Goal: Use online tool/utility: Utilize a website feature to perform a specific function

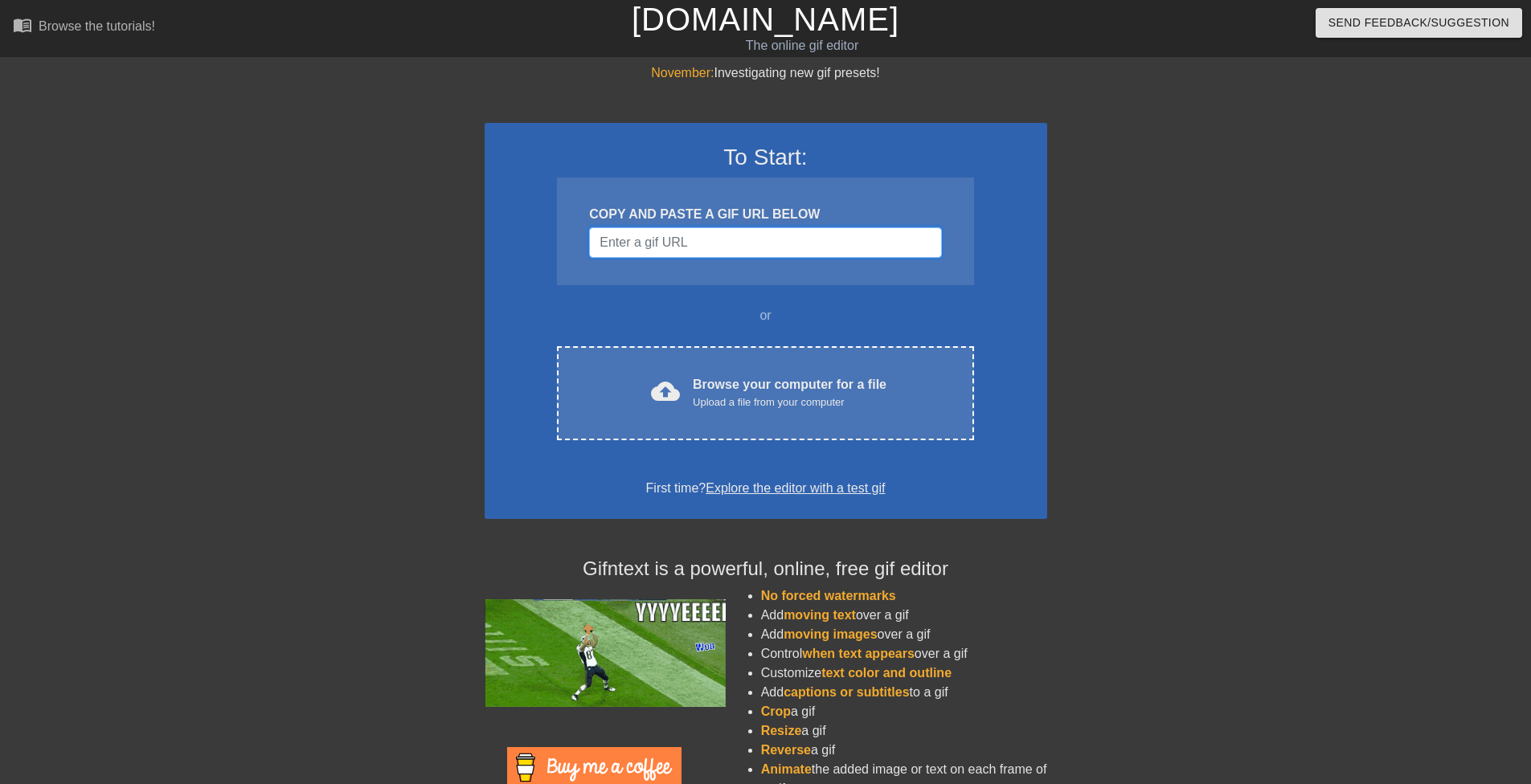
click at [670, 248] on input "Username" at bounding box center [766, 242] width 352 height 30
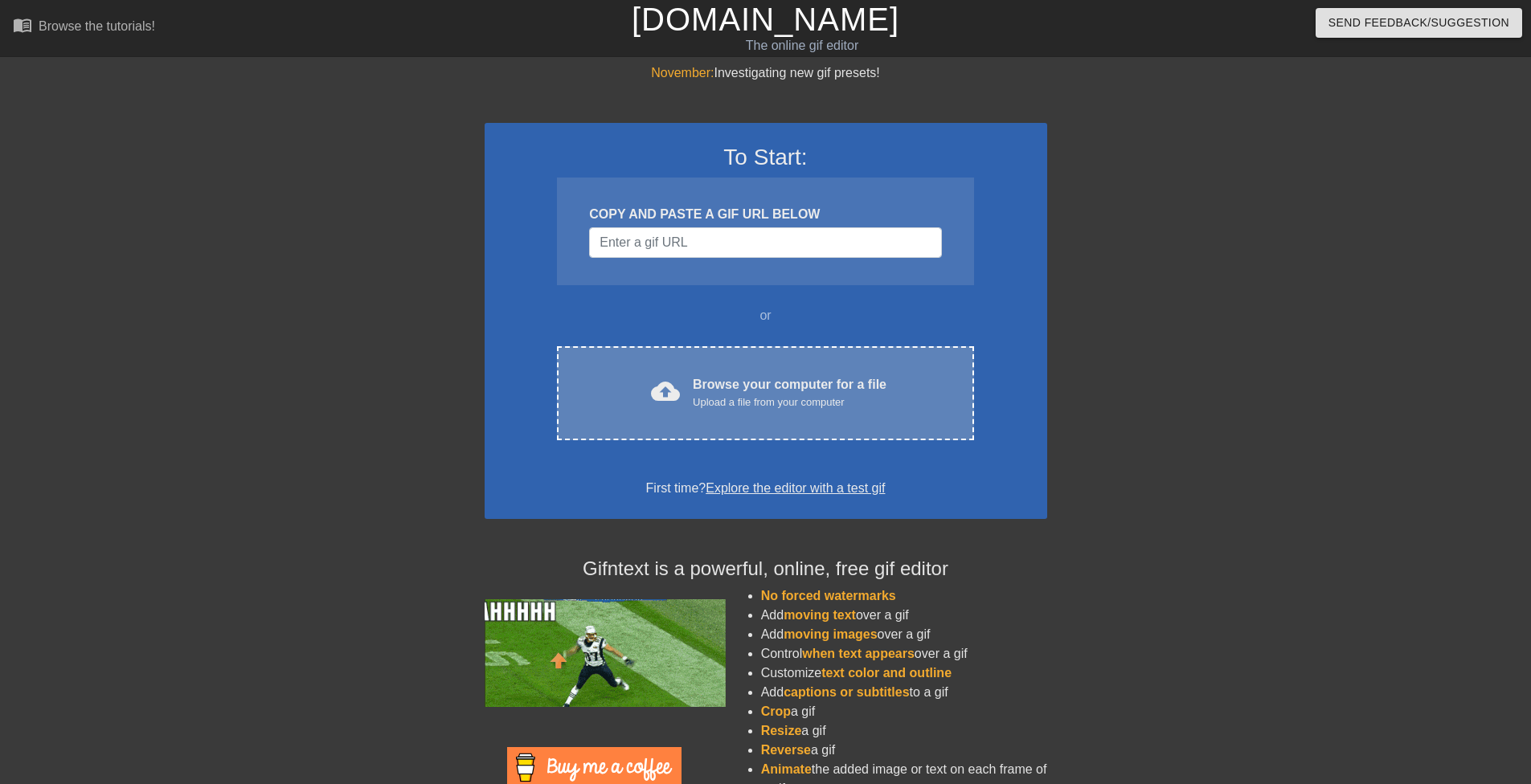
click at [697, 374] on div "cloud_upload Browse your computer for a file Upload a file from your computer C…" at bounding box center [766, 393] width 416 height 94
click at [678, 410] on div "cloud_upload" at bounding box center [662, 394] width 35 height 34
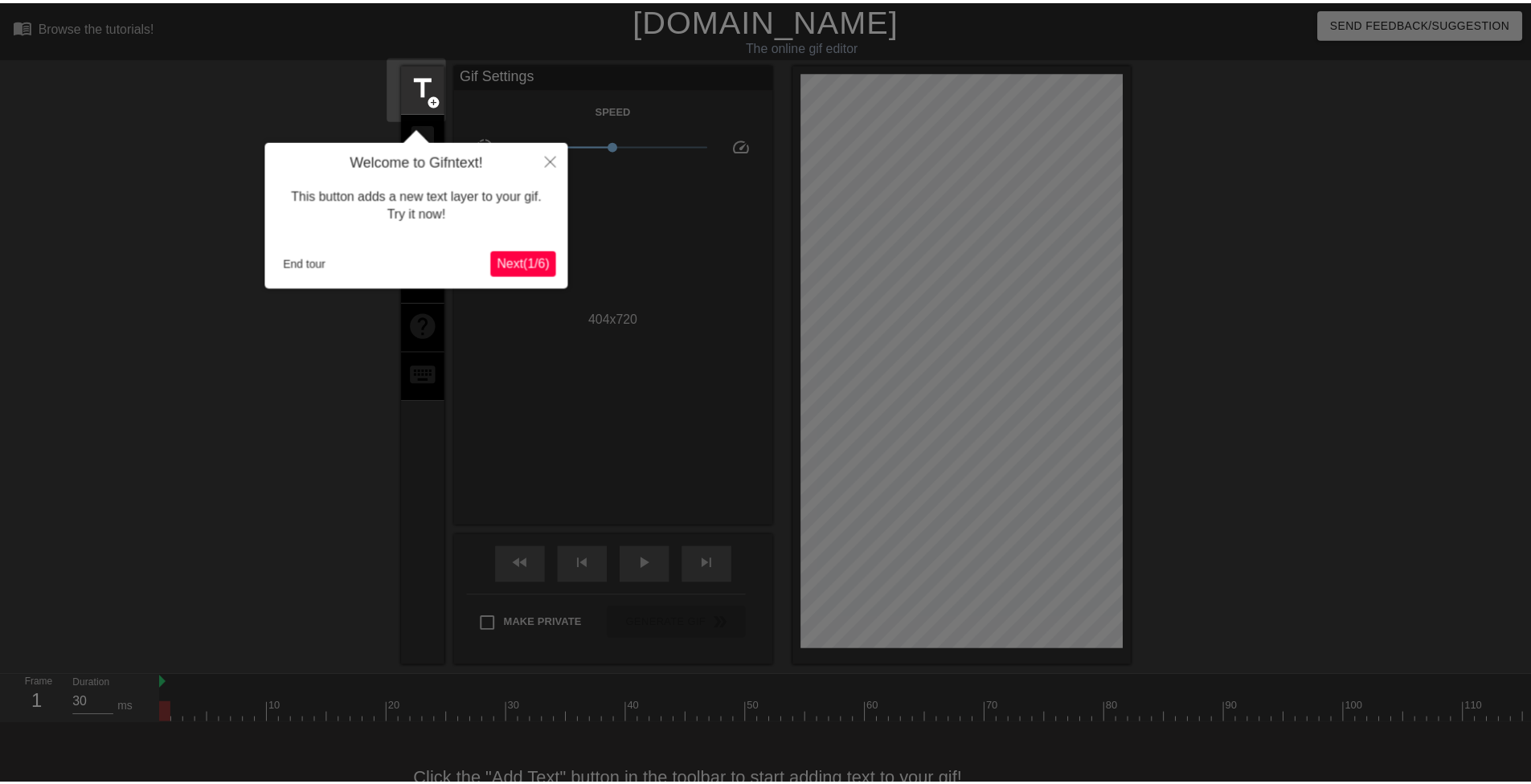
scroll to position [39, 0]
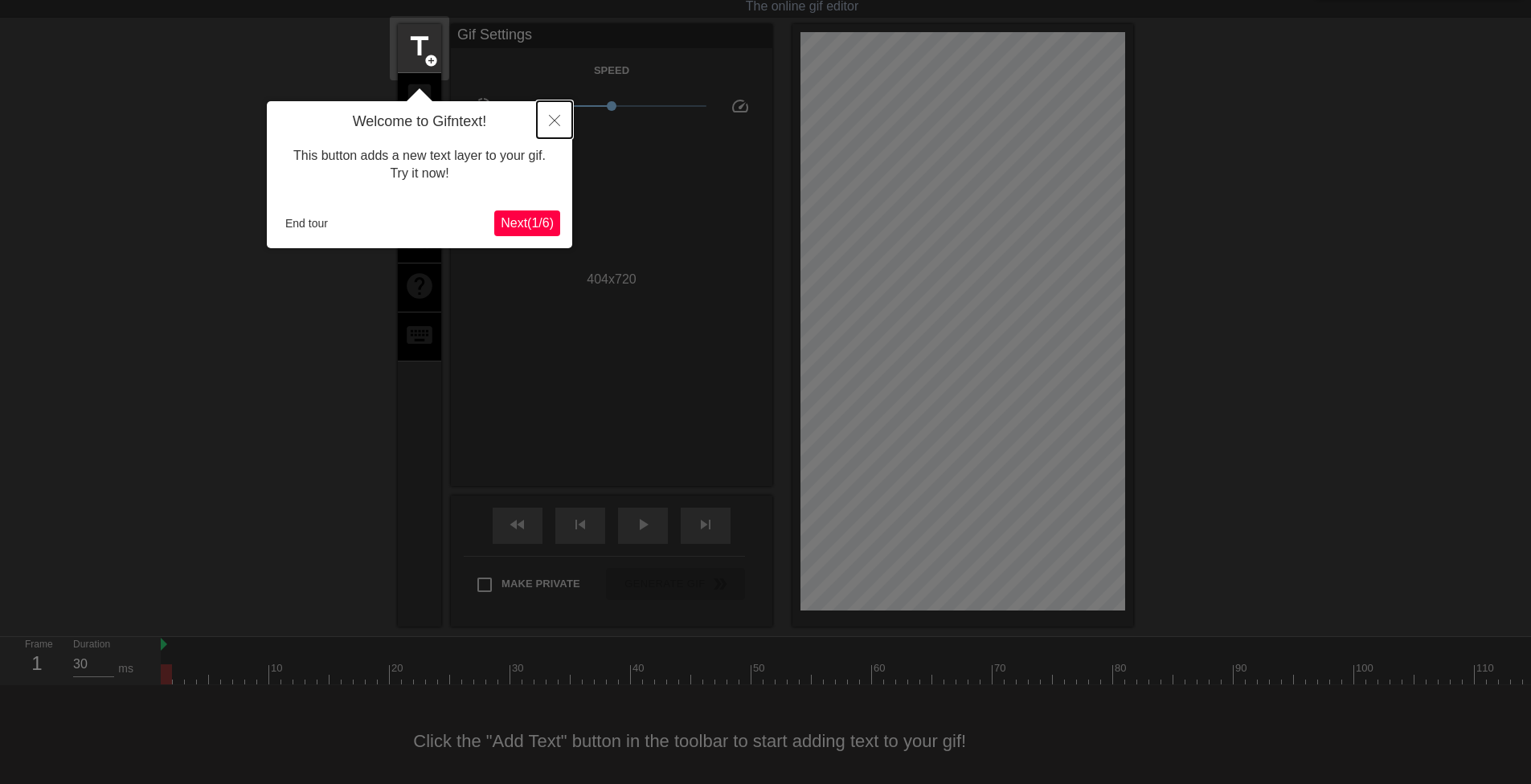
click at [553, 125] on icon "Close" at bounding box center [555, 120] width 11 height 11
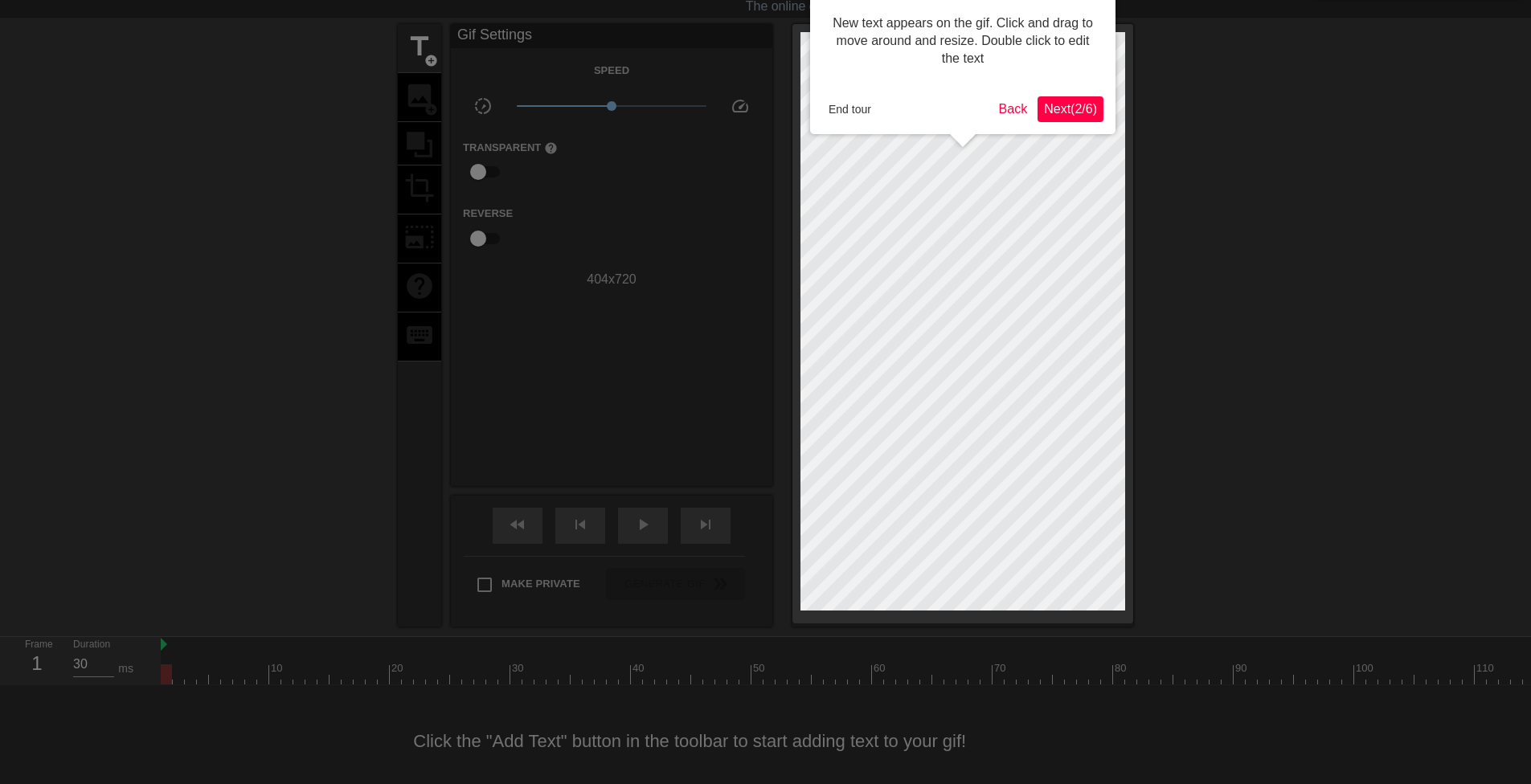
scroll to position [0, 0]
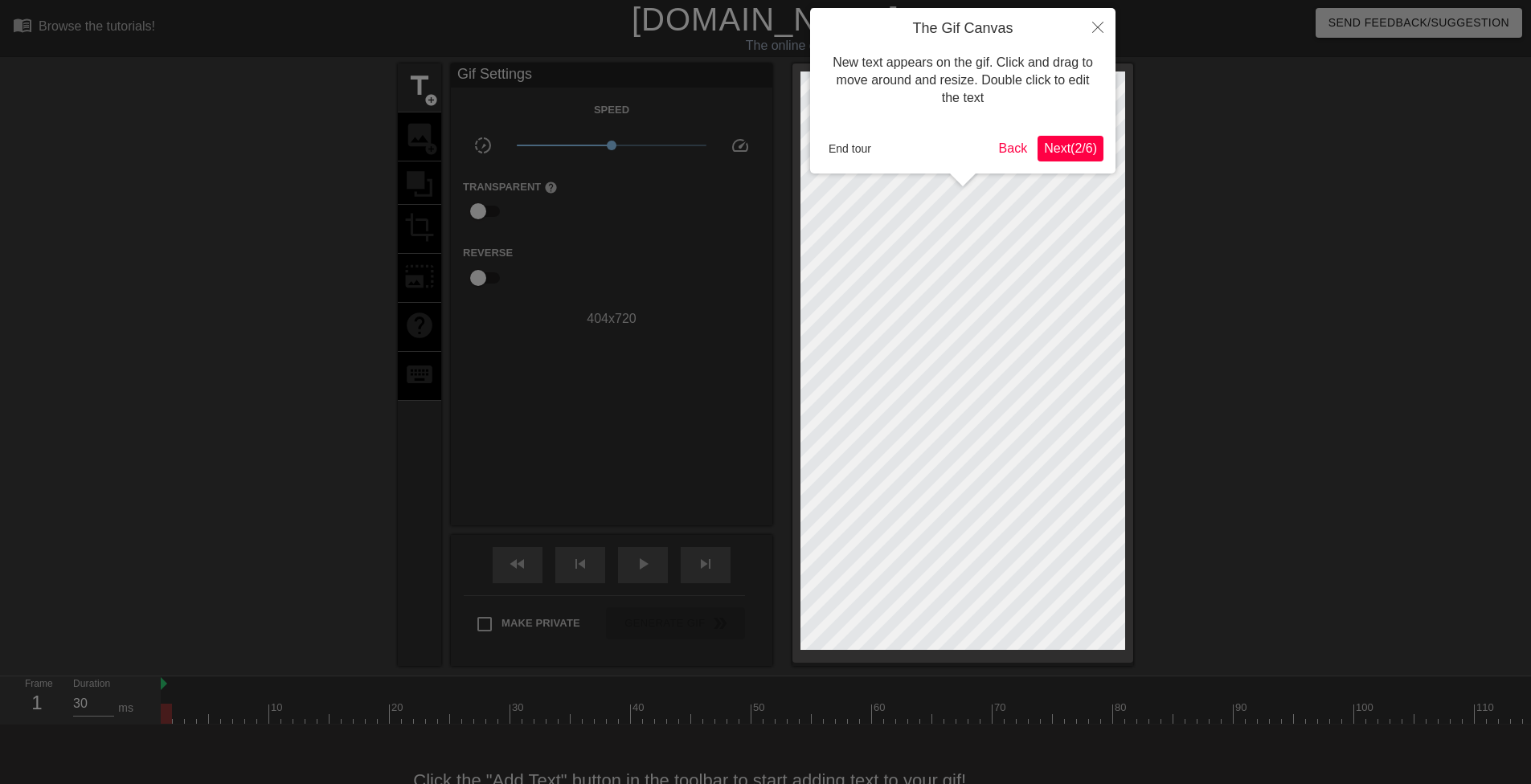
click at [1077, 138] on button "Next ( 2 / 6 )" at bounding box center [1070, 148] width 66 height 25
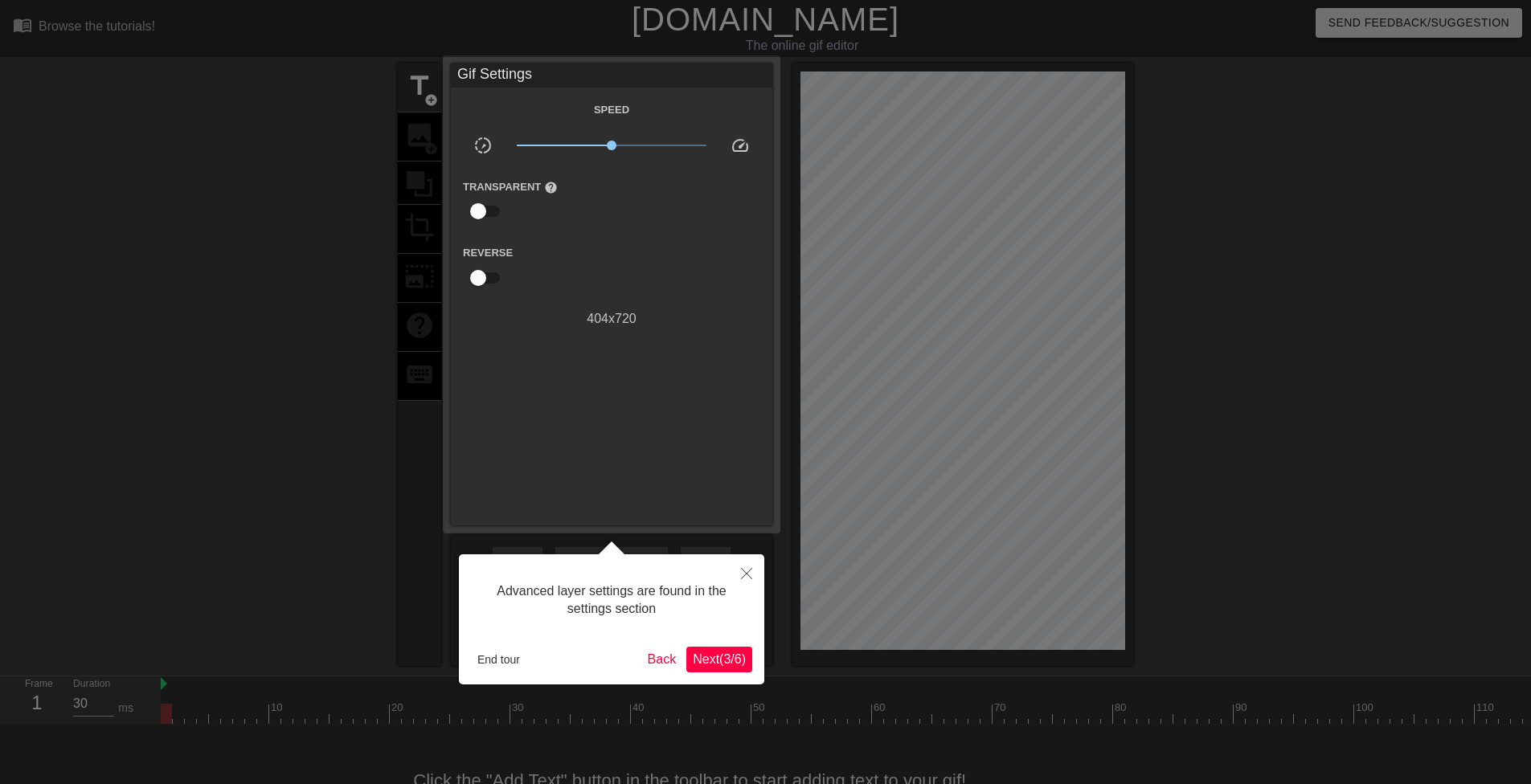
scroll to position [39, 0]
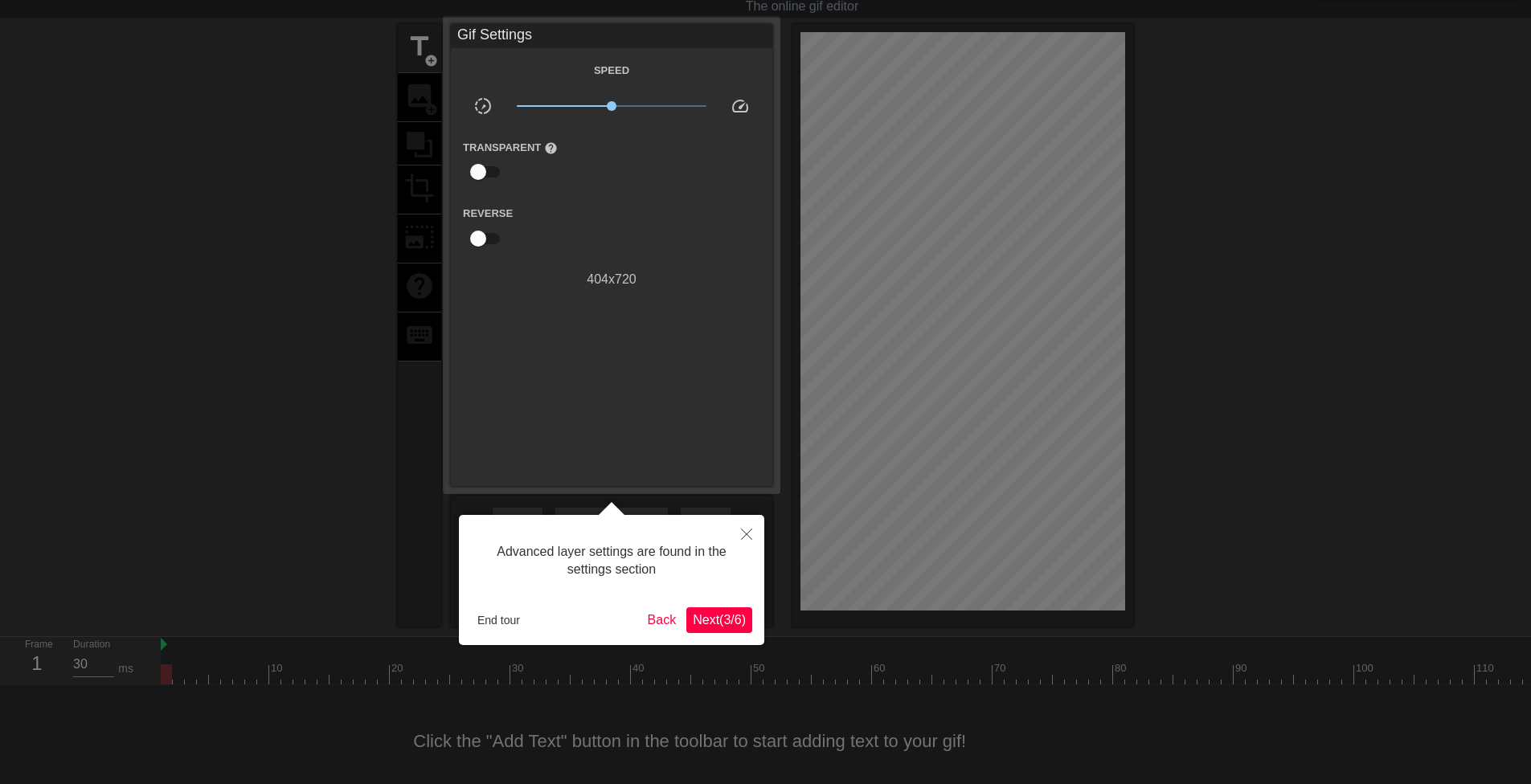
click at [720, 621] on span "Next ( 3 / 6 )" at bounding box center [719, 619] width 53 height 14
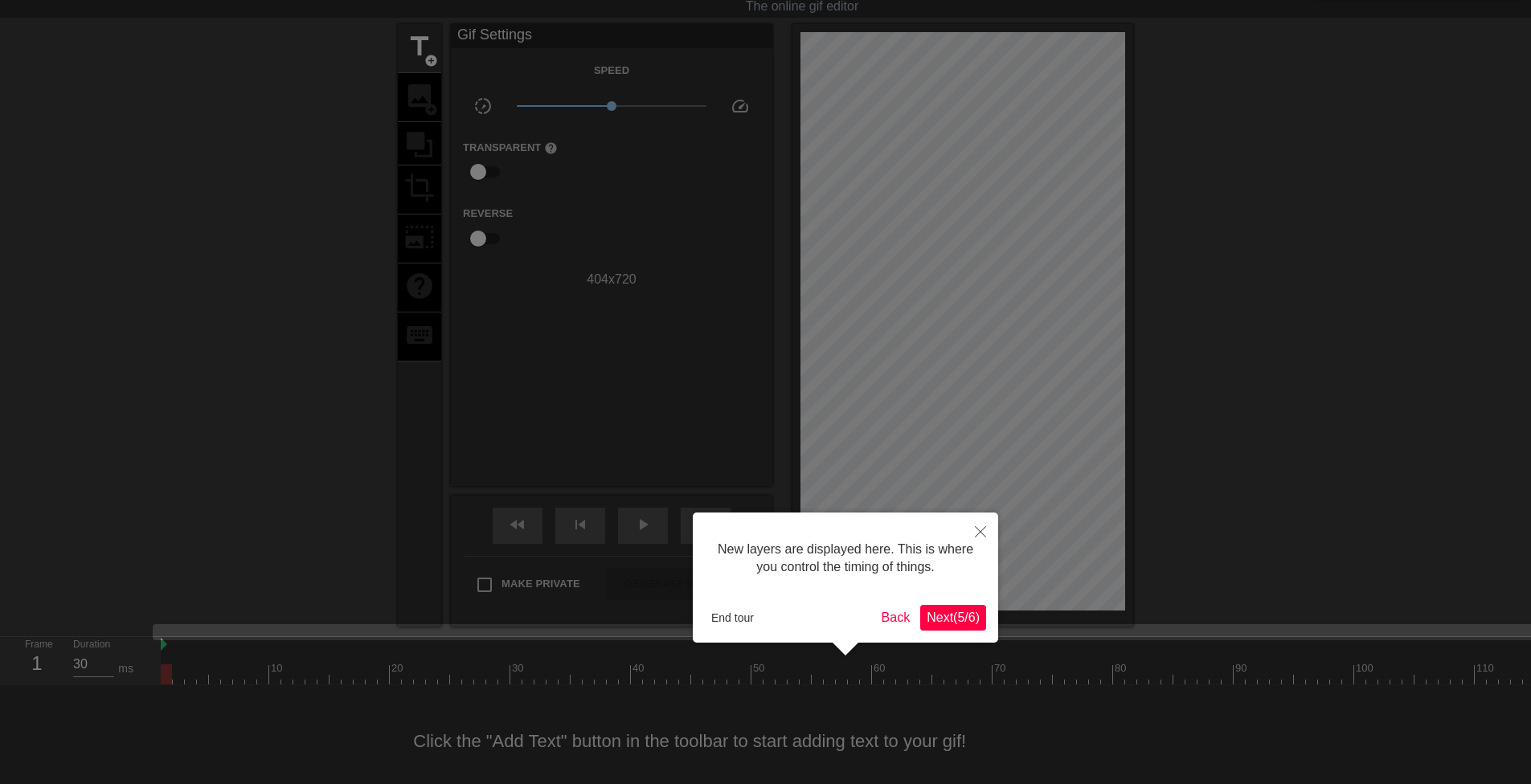
click at [941, 624] on span "Next ( 5 / 6 )" at bounding box center [953, 617] width 53 height 14
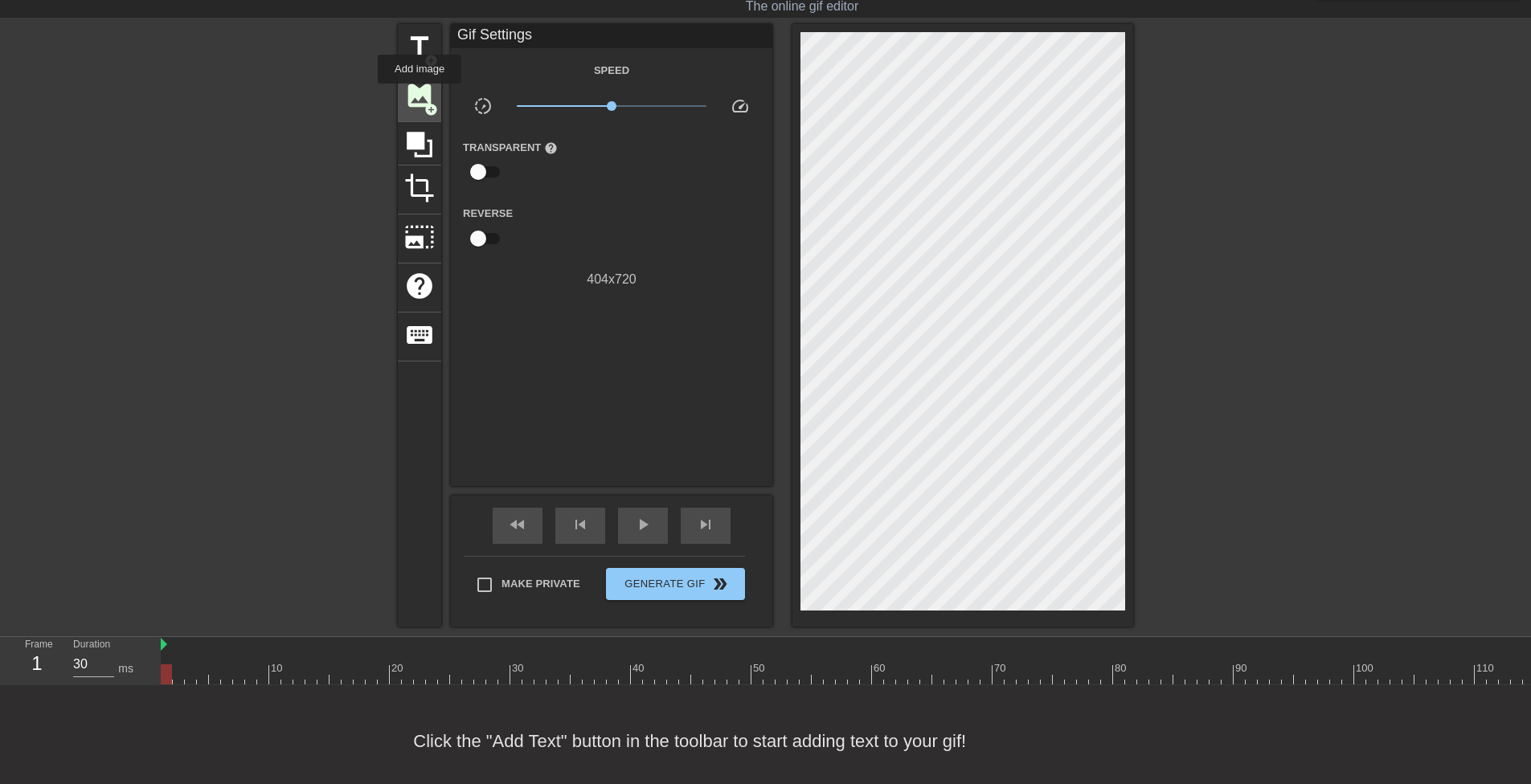
click at [420, 95] on span "image" at bounding box center [419, 95] width 30 height 30
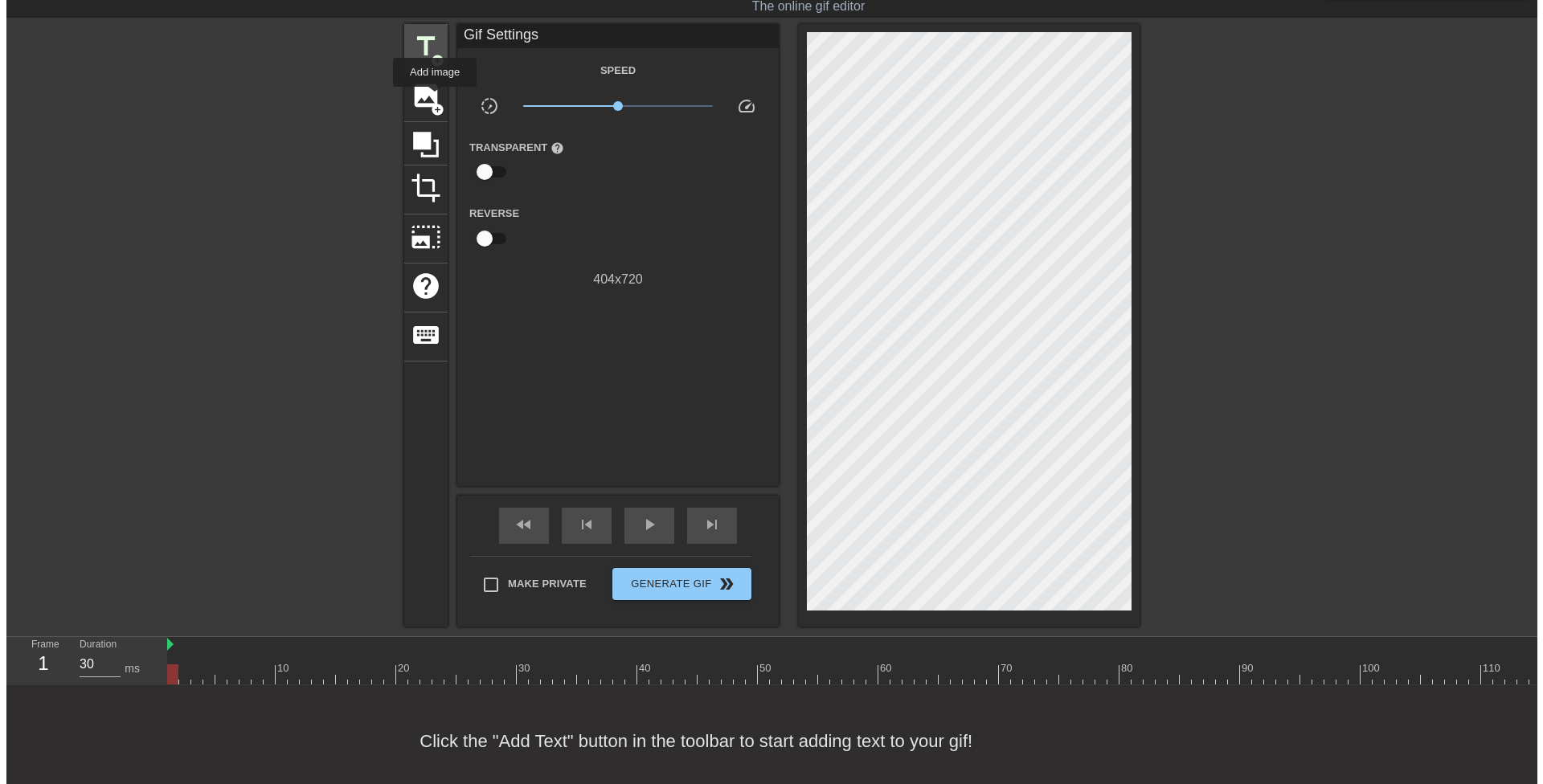
scroll to position [0, 0]
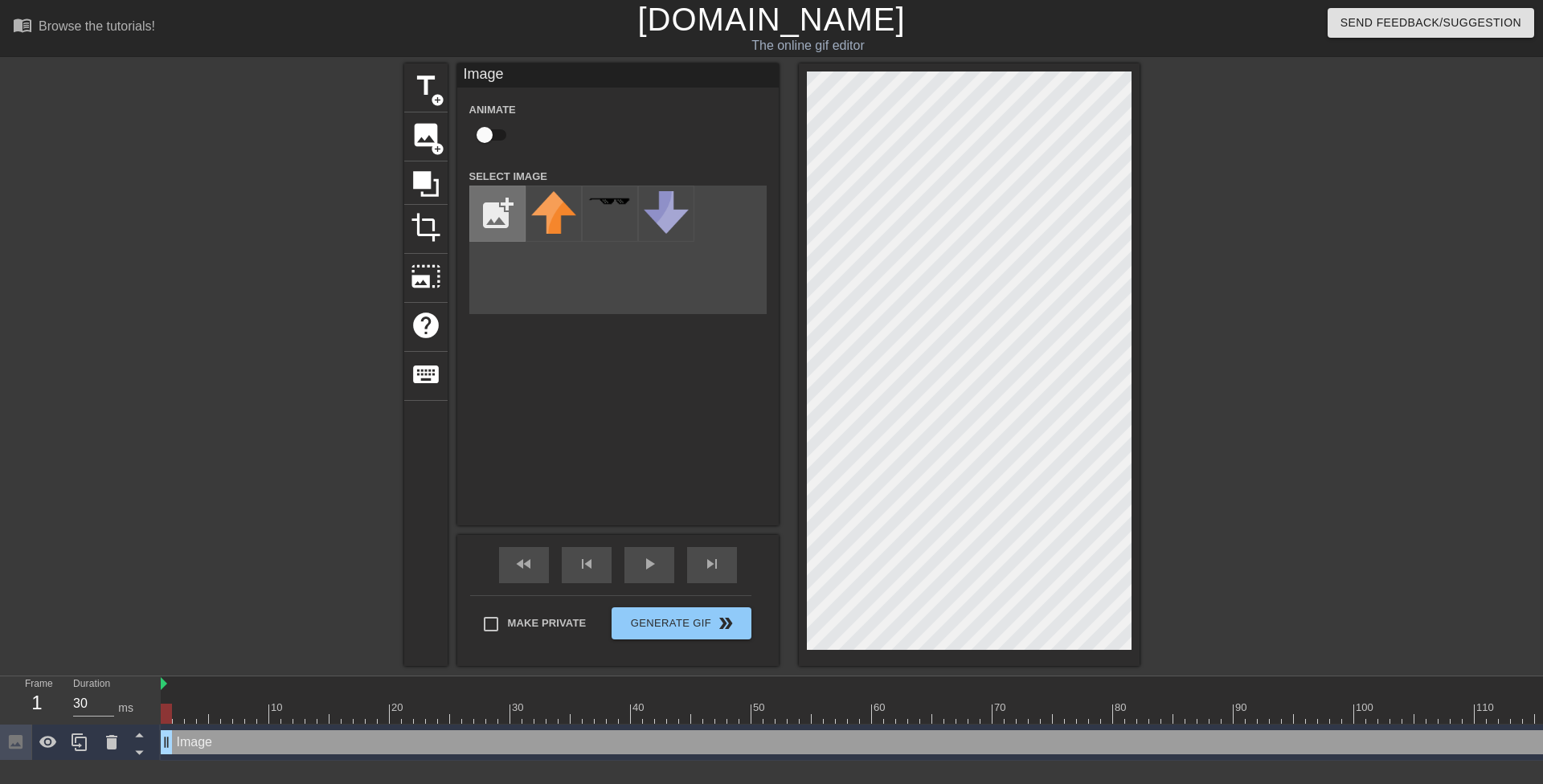
click at [516, 201] on input "file" at bounding box center [497, 214] width 55 height 55
click at [680, 469] on div "title add_circle image add_circle crop photo_size_select_large help keyboard Im…" at bounding box center [771, 365] width 735 height 603
click at [491, 224] on input "file" at bounding box center [497, 214] width 55 height 55
type input "C:\fakepath\octoactivitys.gif"
drag, startPoint x: 565, startPoint y: 215, endPoint x: 542, endPoint y: 382, distance: 168.6
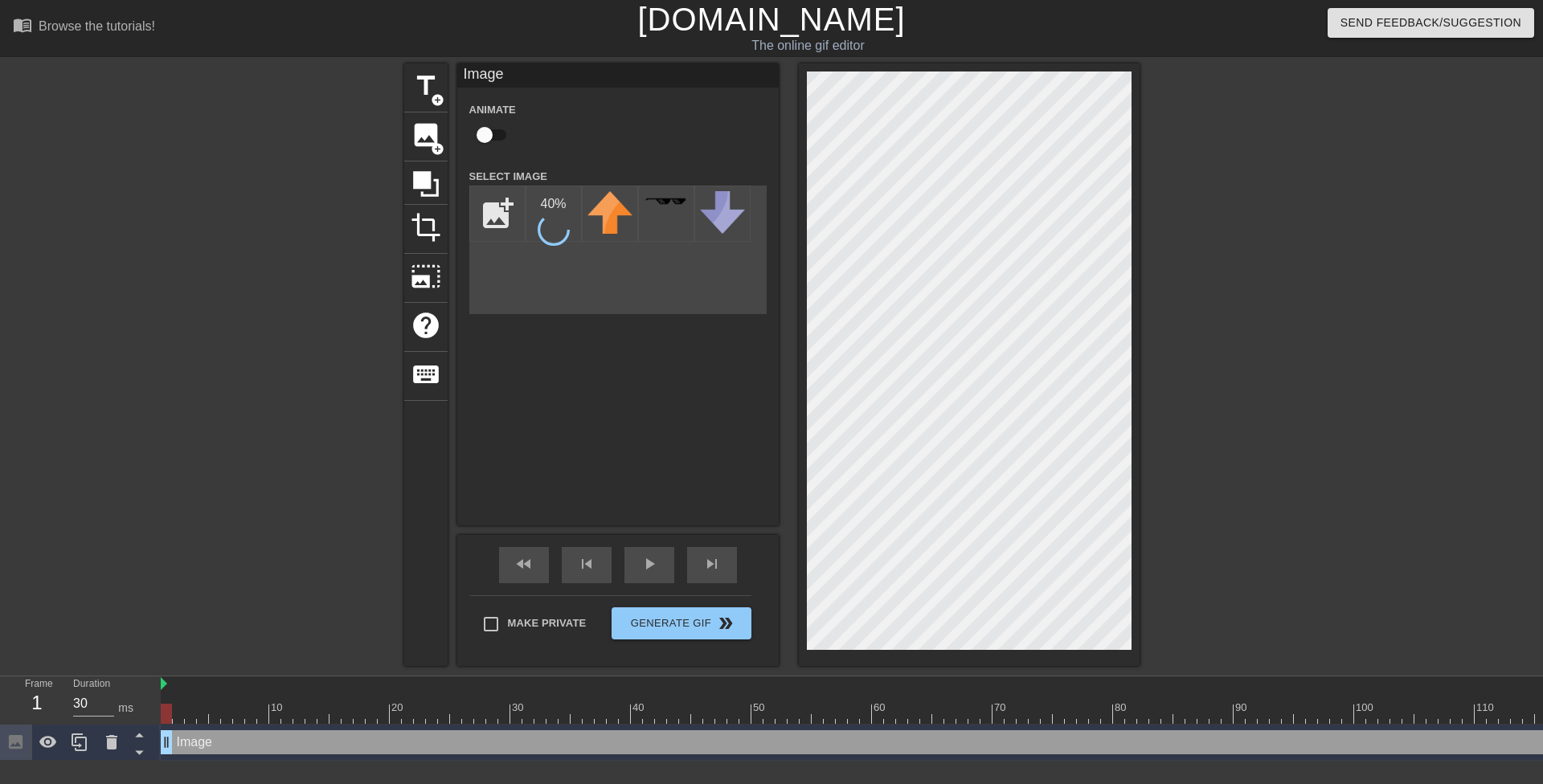
click at [542, 382] on div "Image Animate Select Image add_photo_alternate 40 %" at bounding box center [618, 294] width 321 height 462
click at [120, 745] on icon at bounding box center [112, 743] width 20 height 20
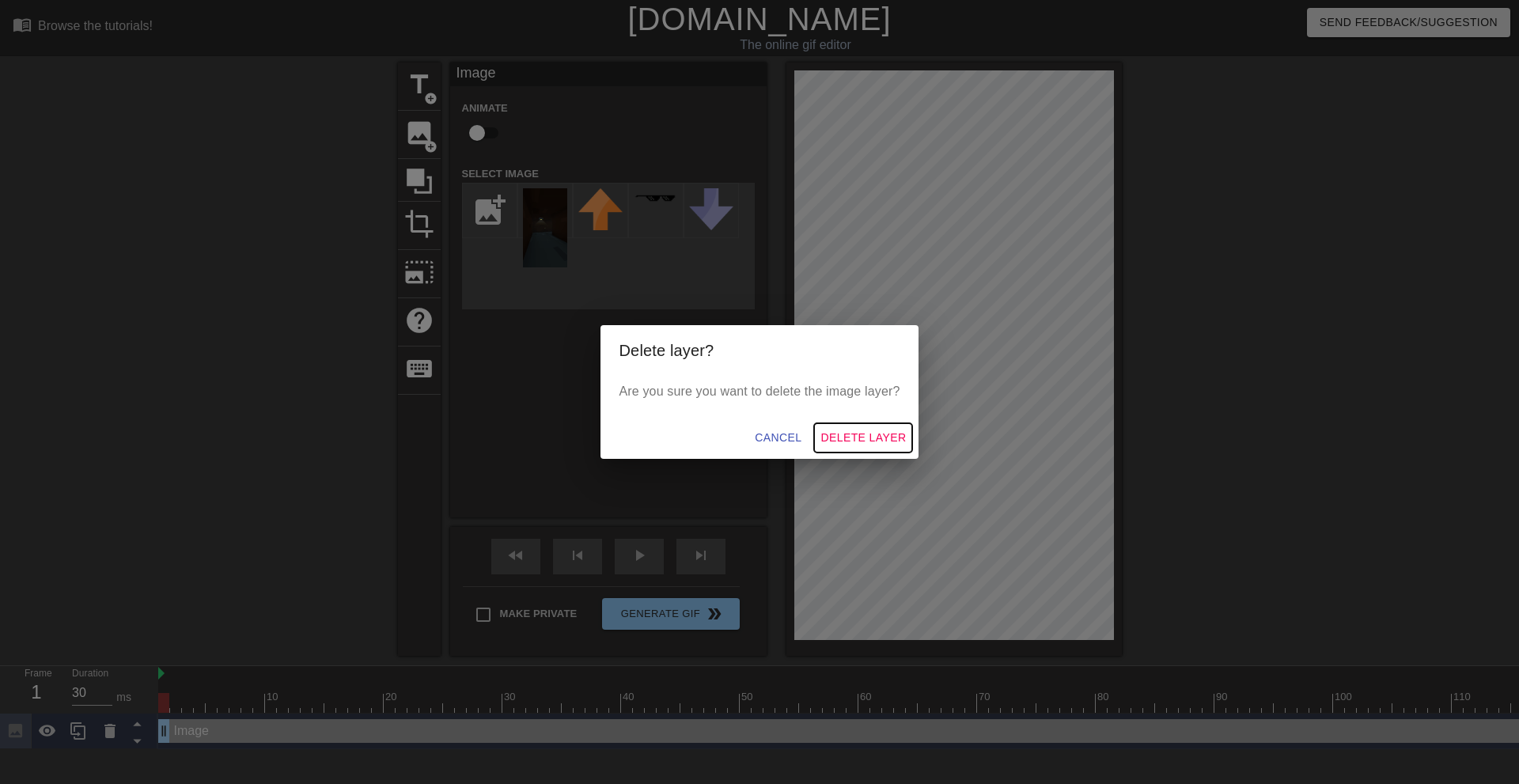
click at [853, 432] on span "Delete Layer" at bounding box center [863, 438] width 86 height 20
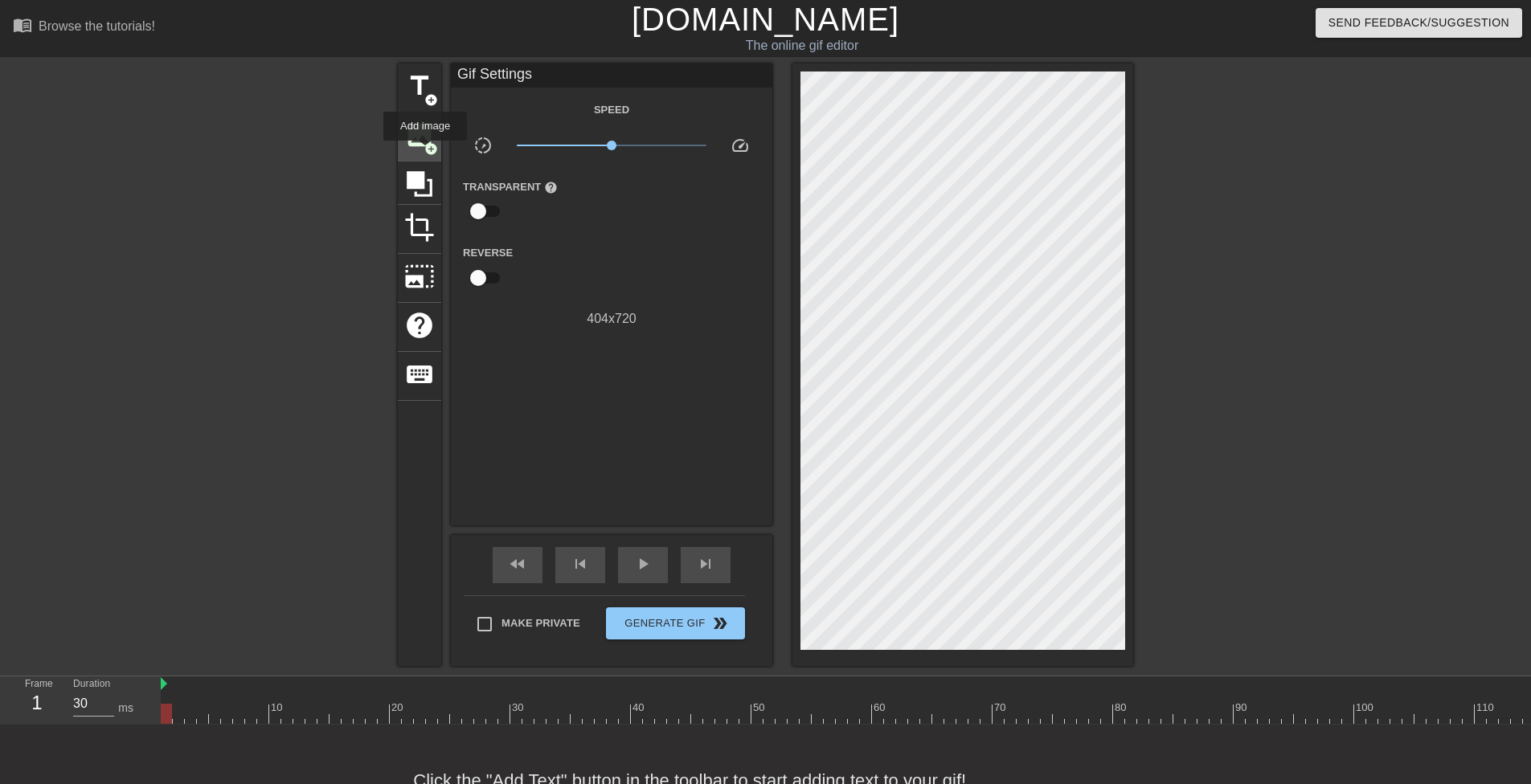
click at [426, 152] on span "add_circle" at bounding box center [431, 149] width 14 height 14
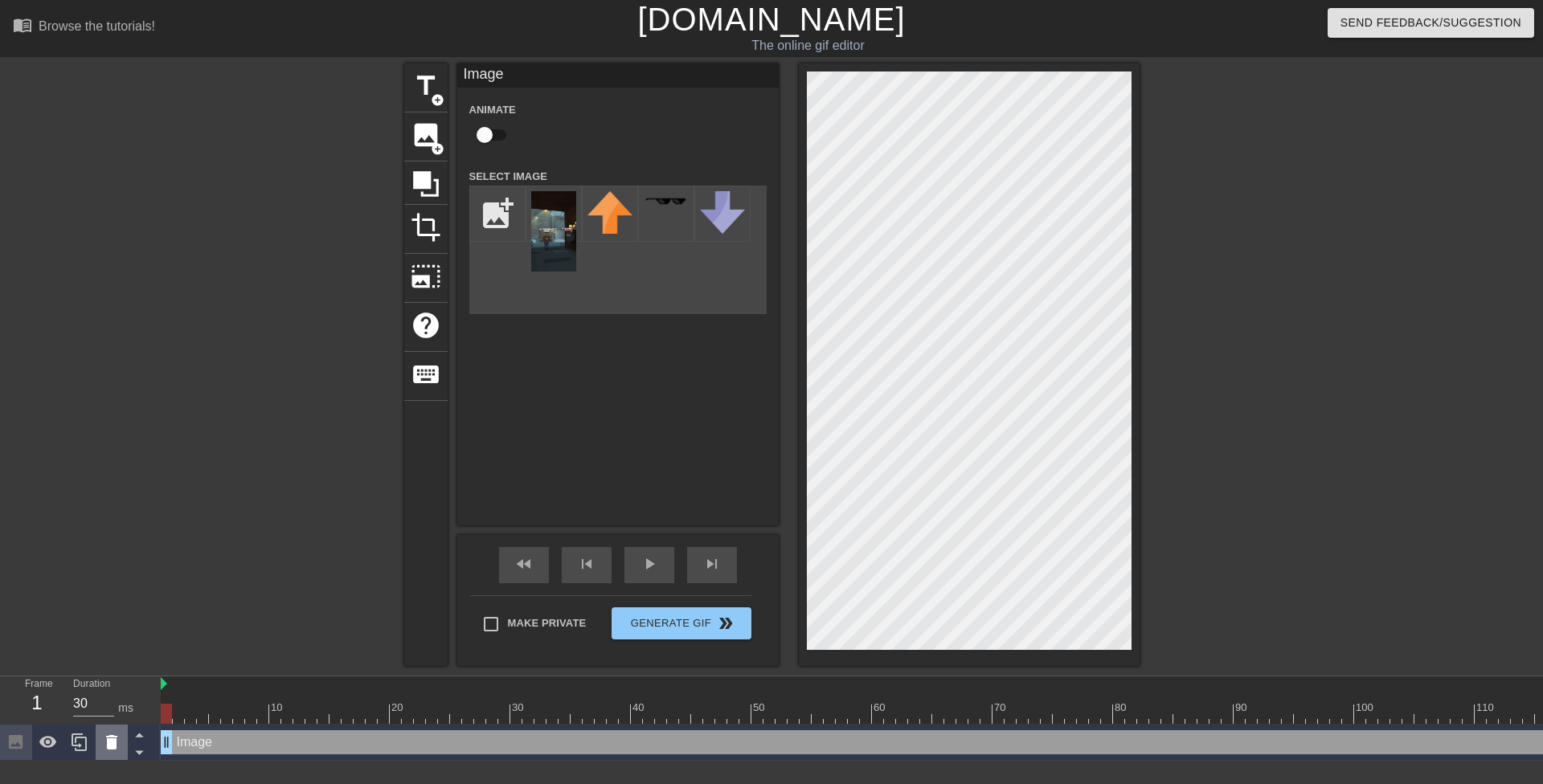
click at [120, 736] on icon at bounding box center [112, 743] width 20 height 20
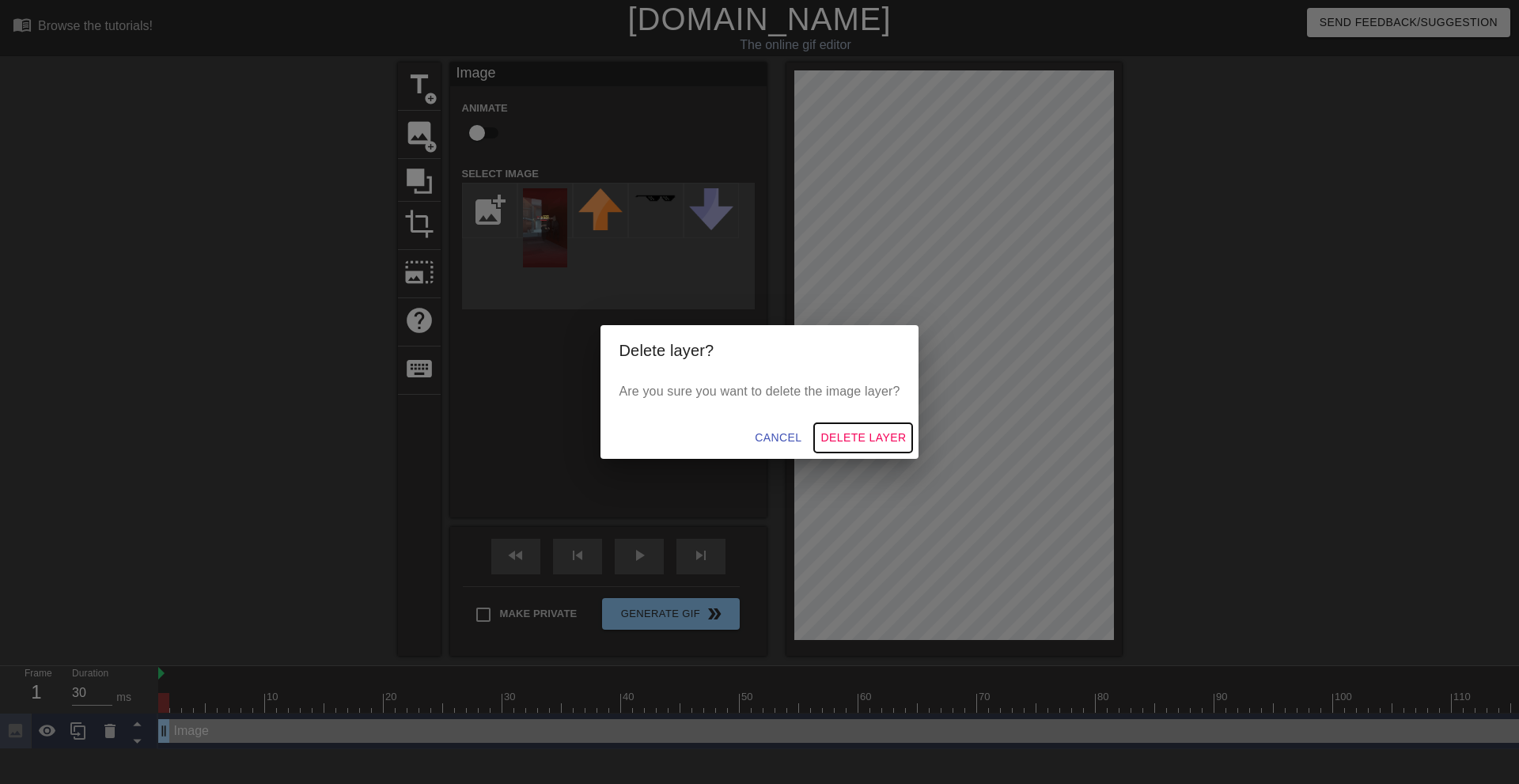
click at [895, 432] on span "Delete Layer" at bounding box center [863, 438] width 86 height 20
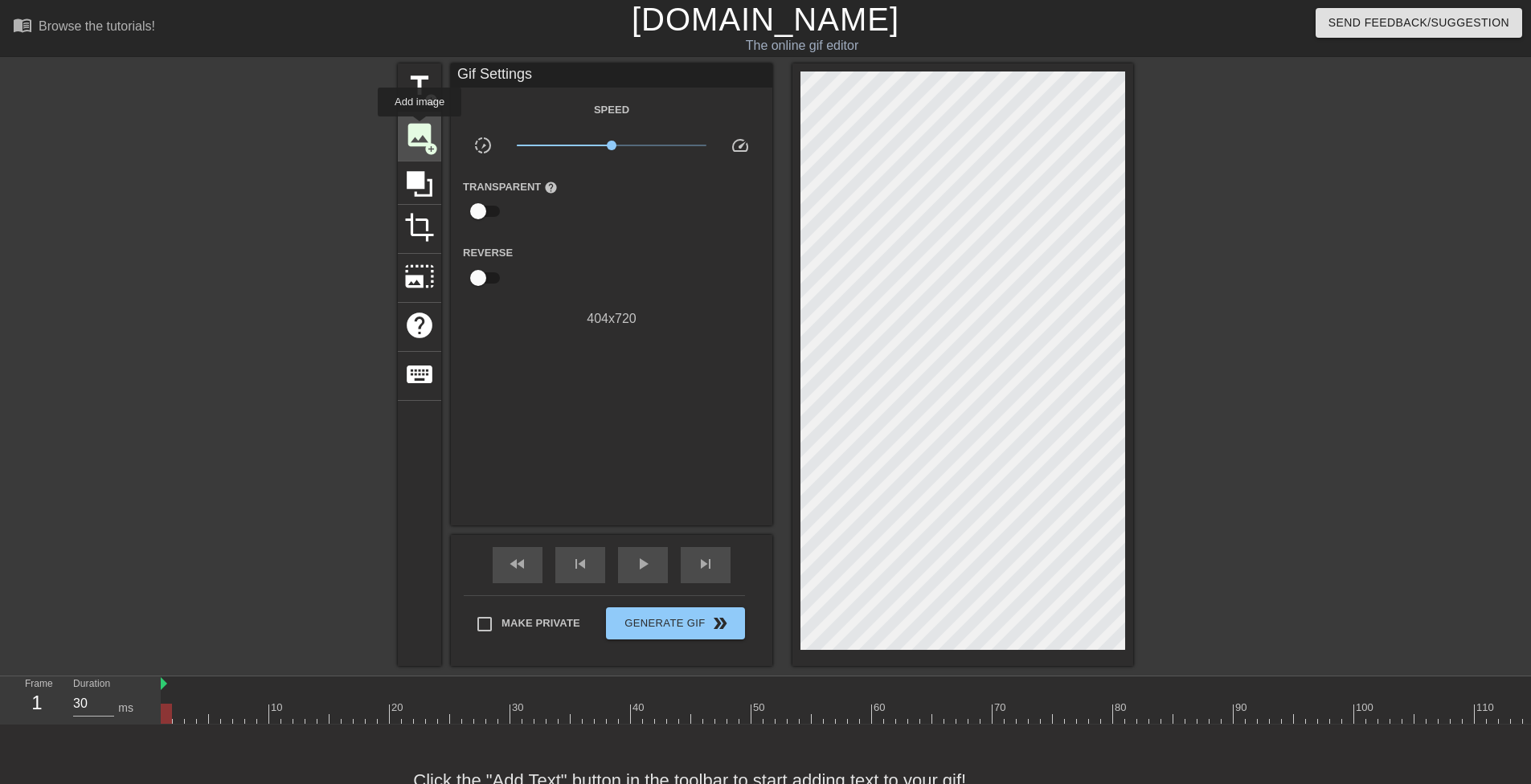
click at [420, 128] on span "image" at bounding box center [419, 134] width 30 height 30
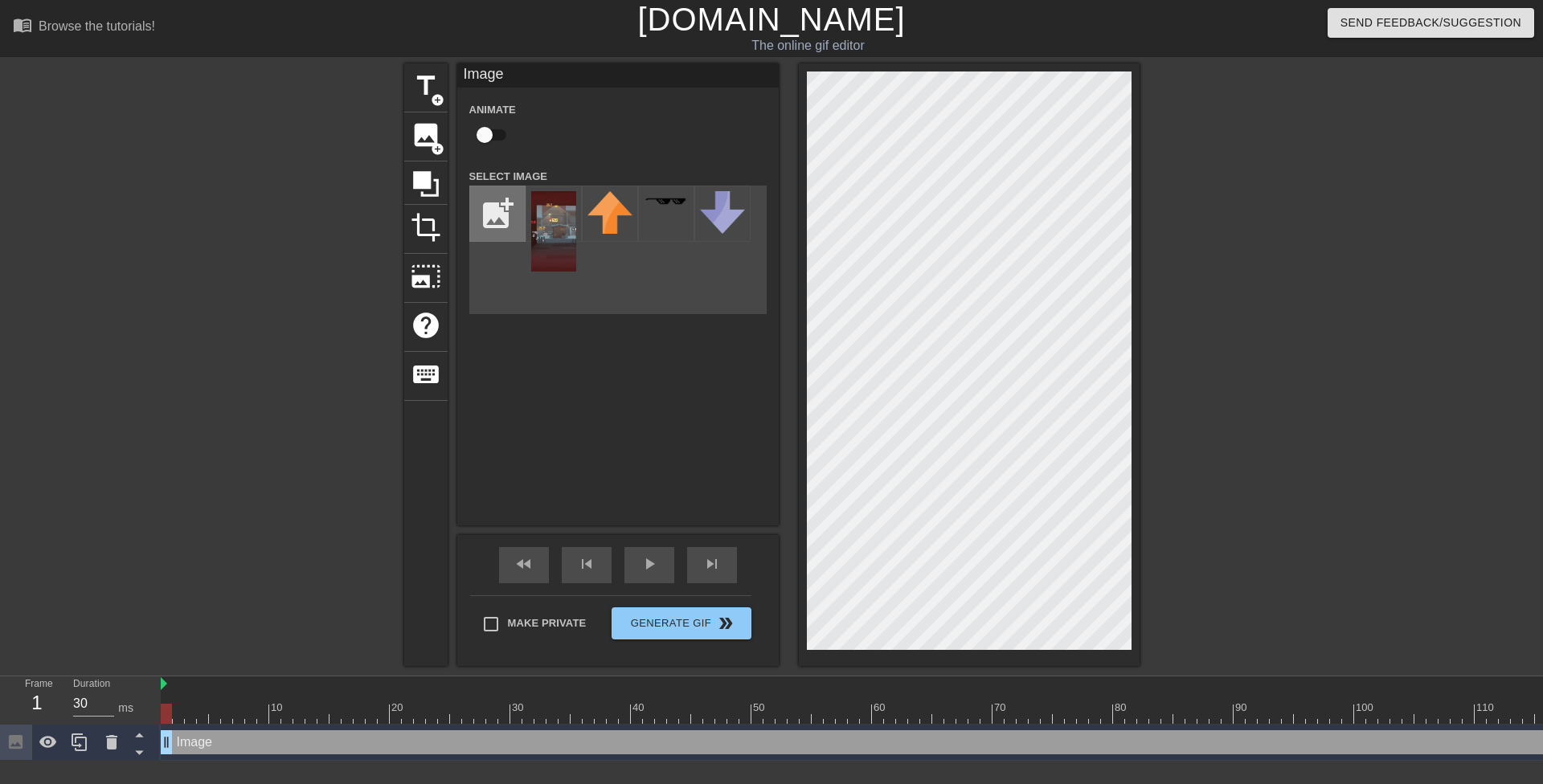
click at [497, 224] on input "file" at bounding box center [497, 214] width 55 height 55
click at [114, 727] on div at bounding box center [111, 742] width 32 height 35
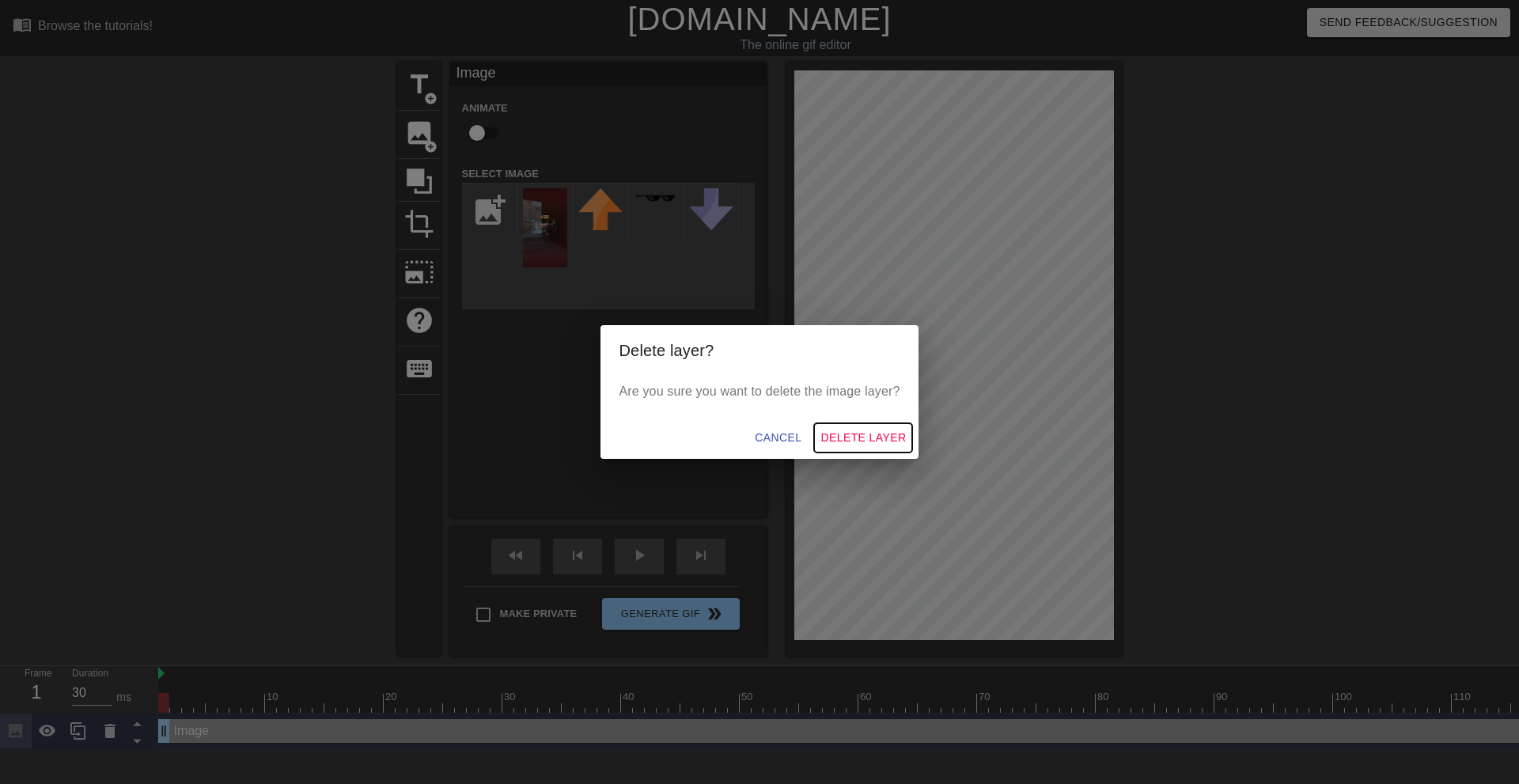
click at [868, 436] on span "Delete Layer" at bounding box center [863, 438] width 86 height 20
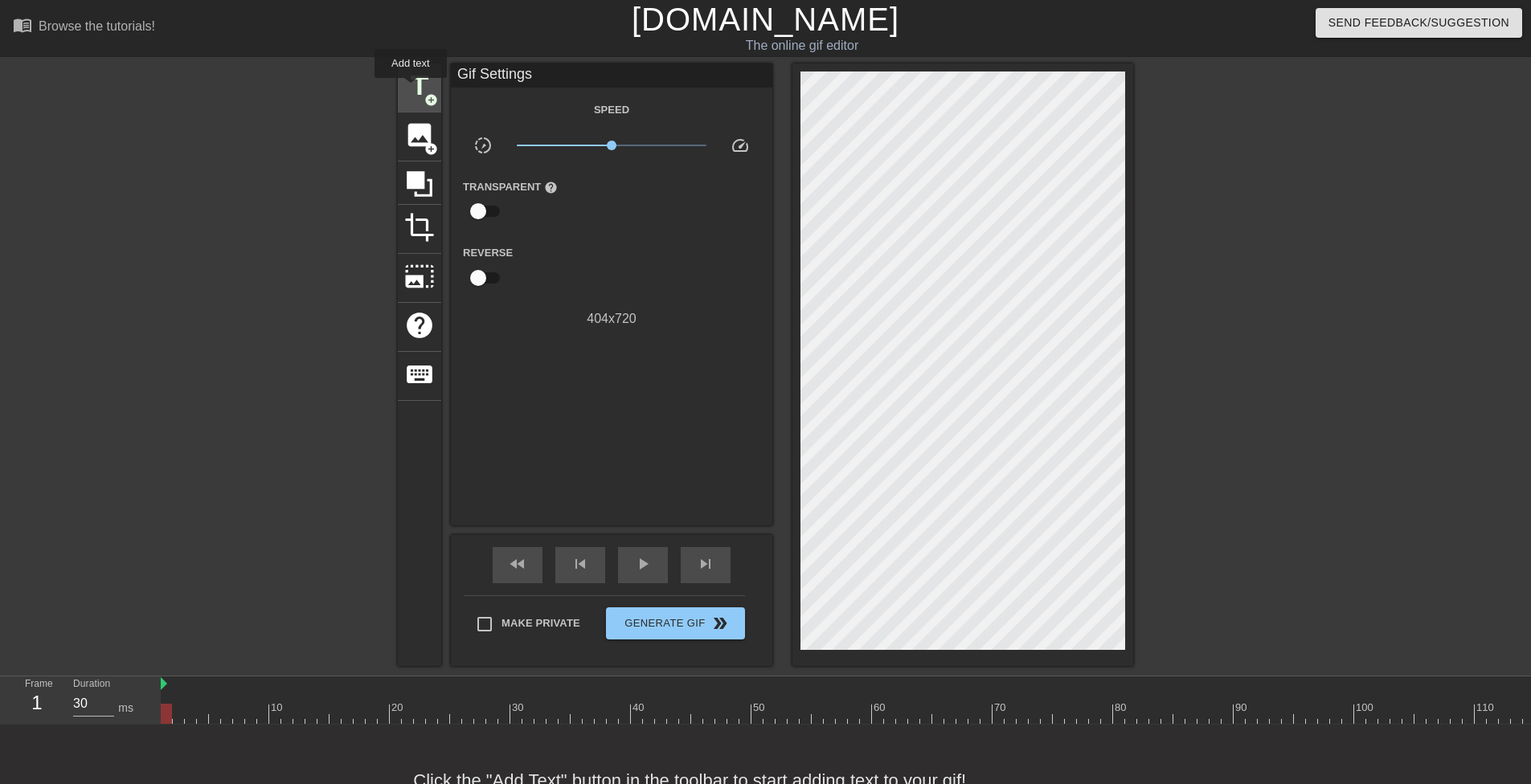
click at [411, 89] on span "title" at bounding box center [419, 85] width 30 height 30
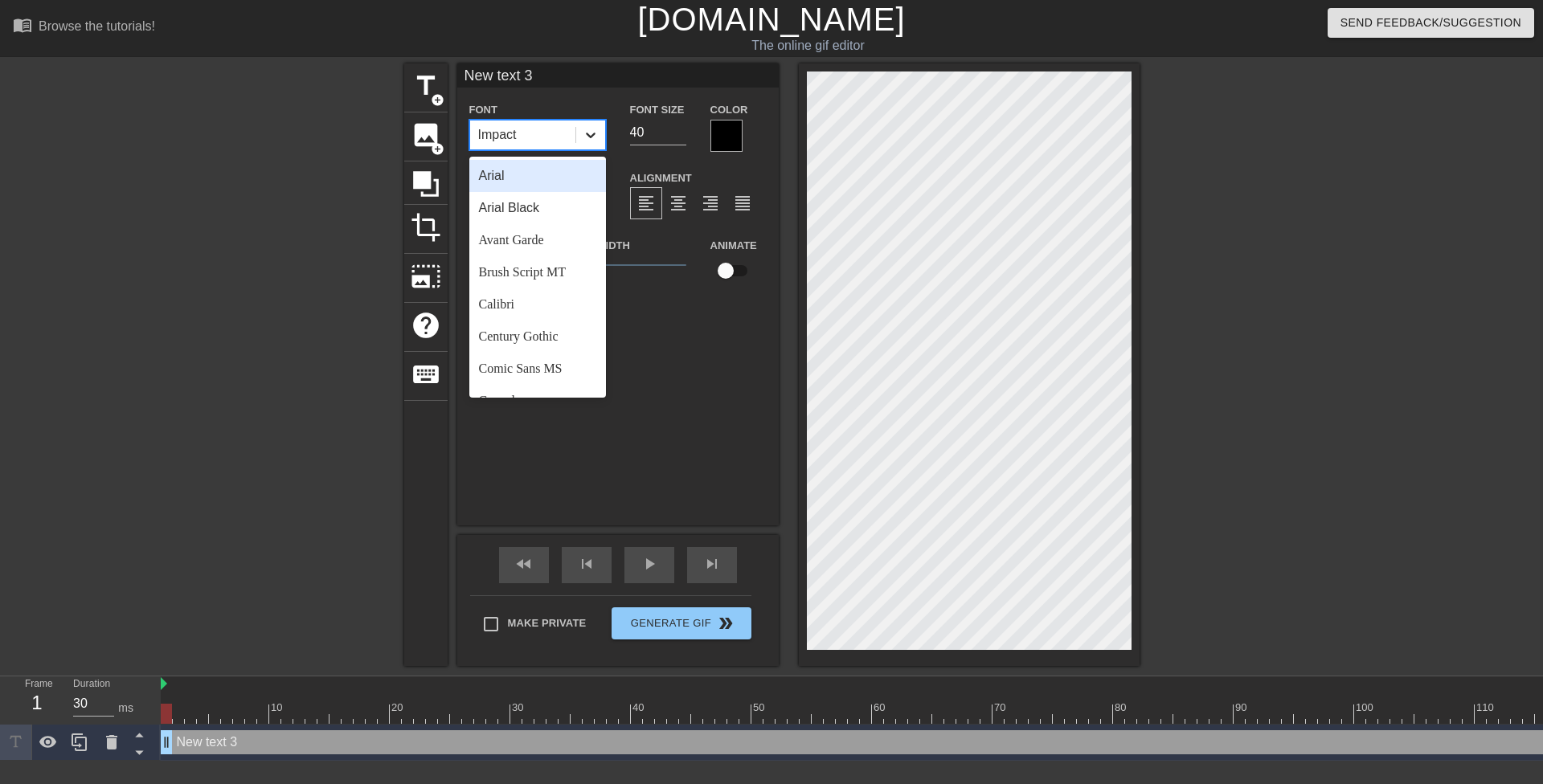
click at [581, 130] on div at bounding box center [590, 134] width 29 height 29
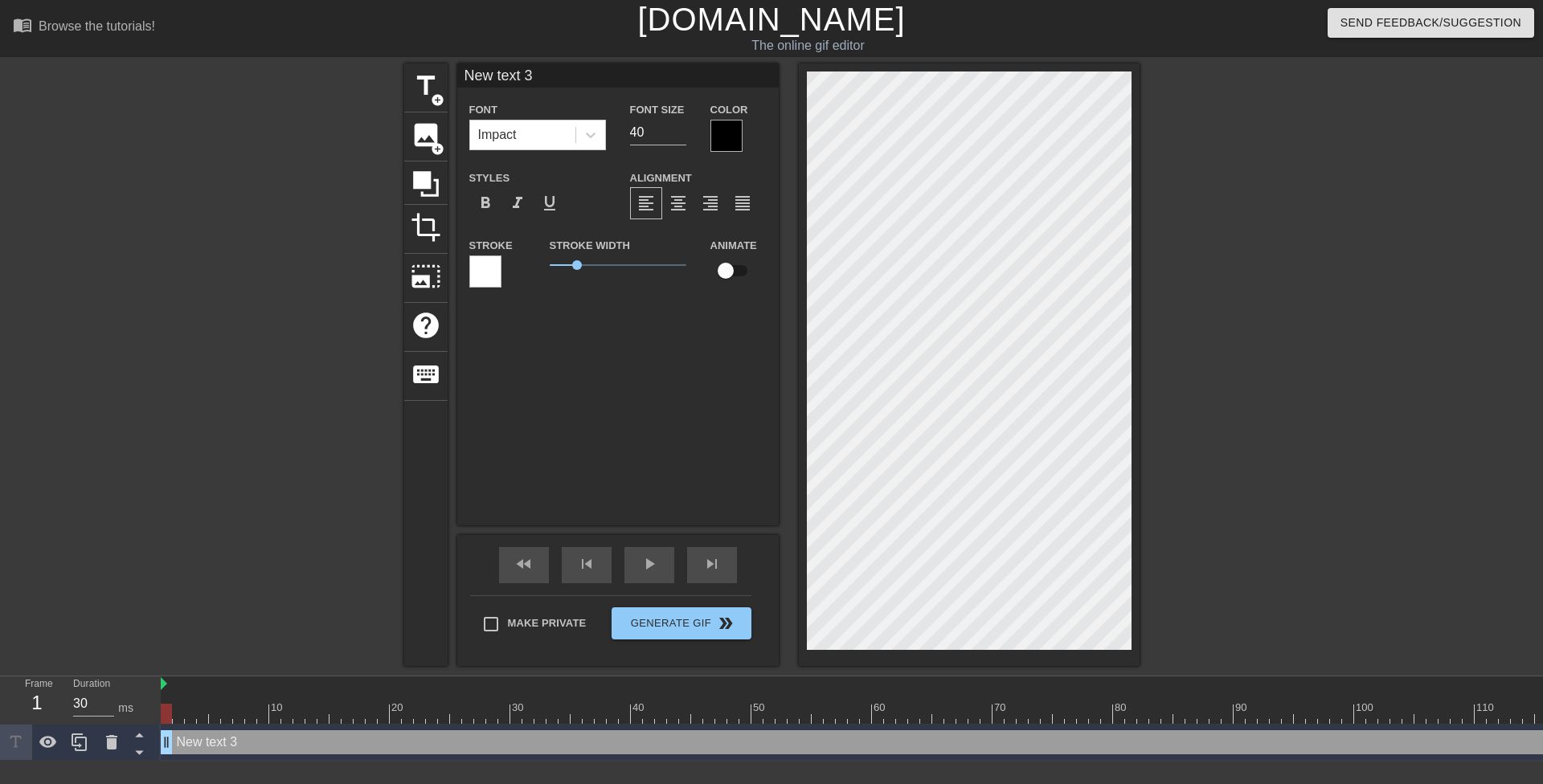
click at [660, 343] on div "New text 3 Font Impact Font Size 40 Color Styles format_bold format_italic form…" at bounding box center [618, 294] width 321 height 462
click at [590, 131] on icon at bounding box center [591, 135] width 16 height 16
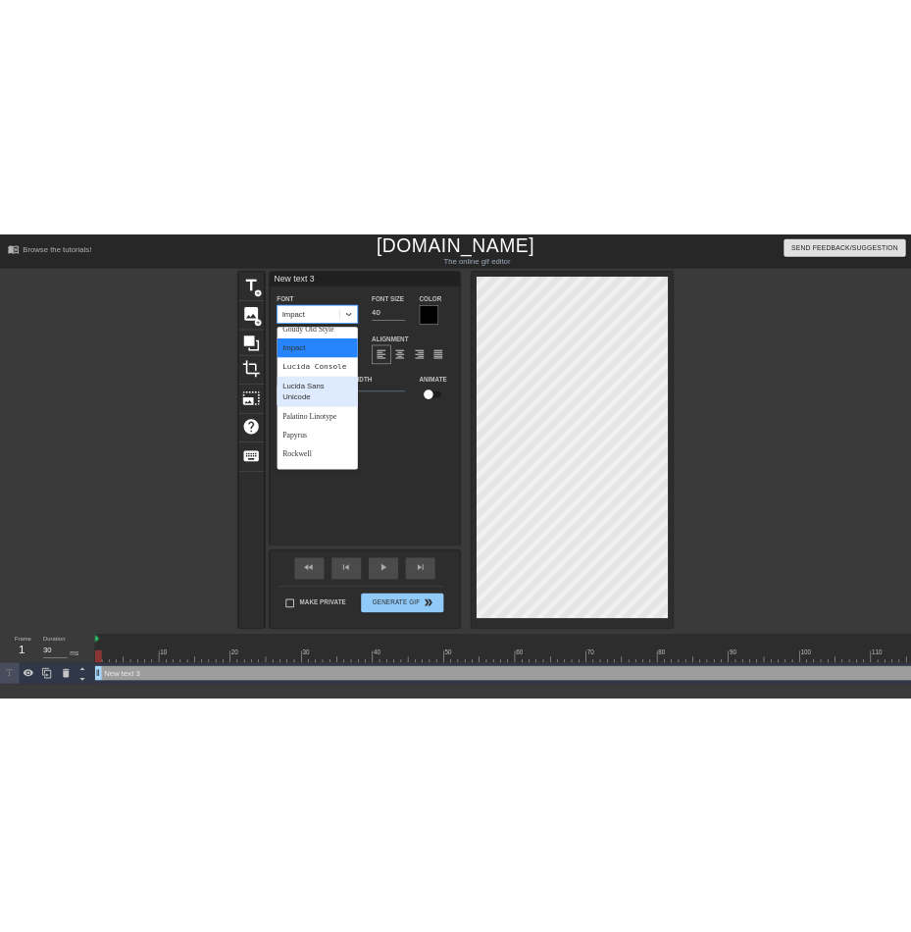
scroll to position [702, 0]
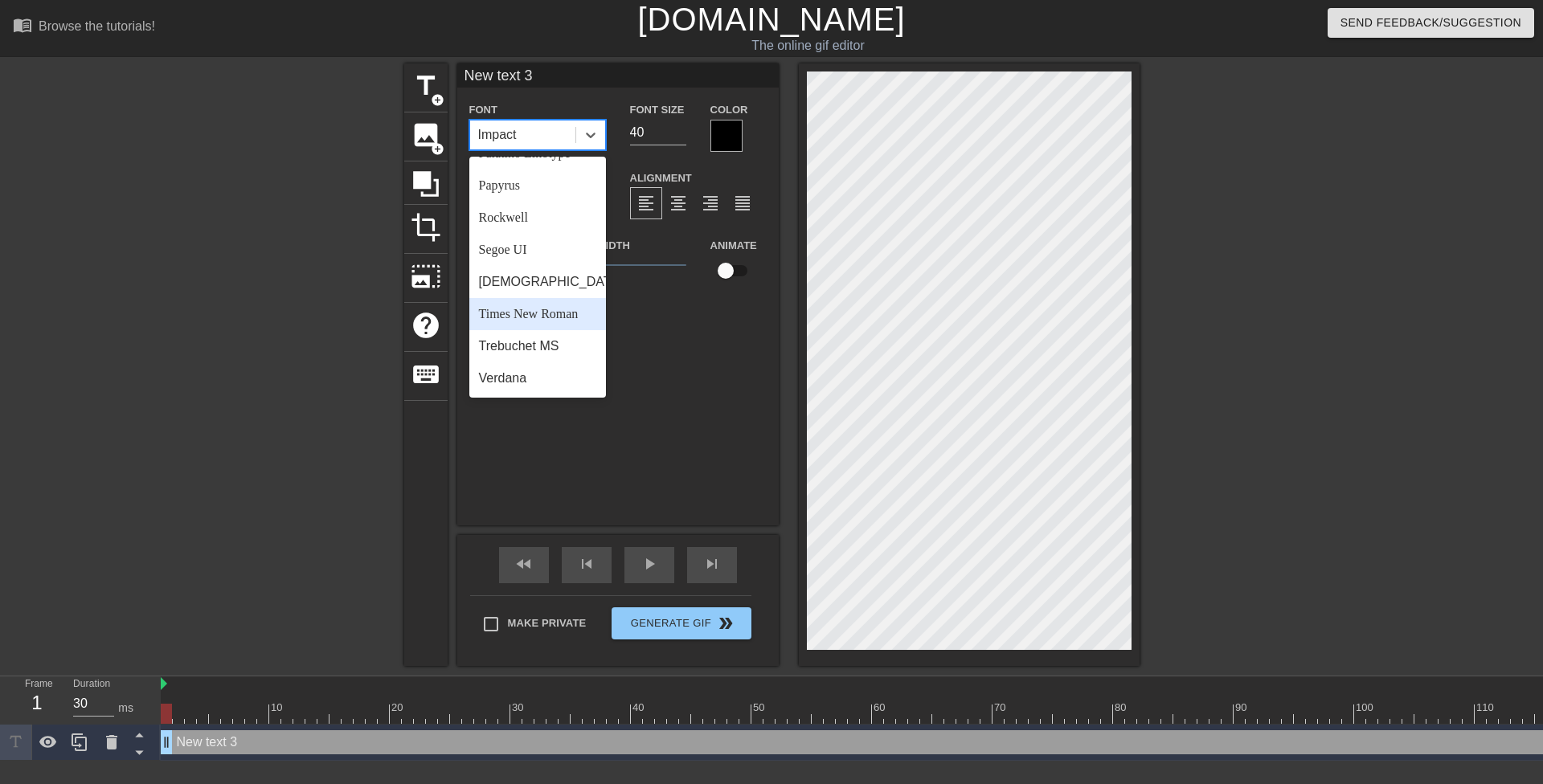
click at [679, 383] on div "New text 3 Font option Times New Roman focused, 22 of 24. 24 results available.…" at bounding box center [618, 294] width 321 height 462
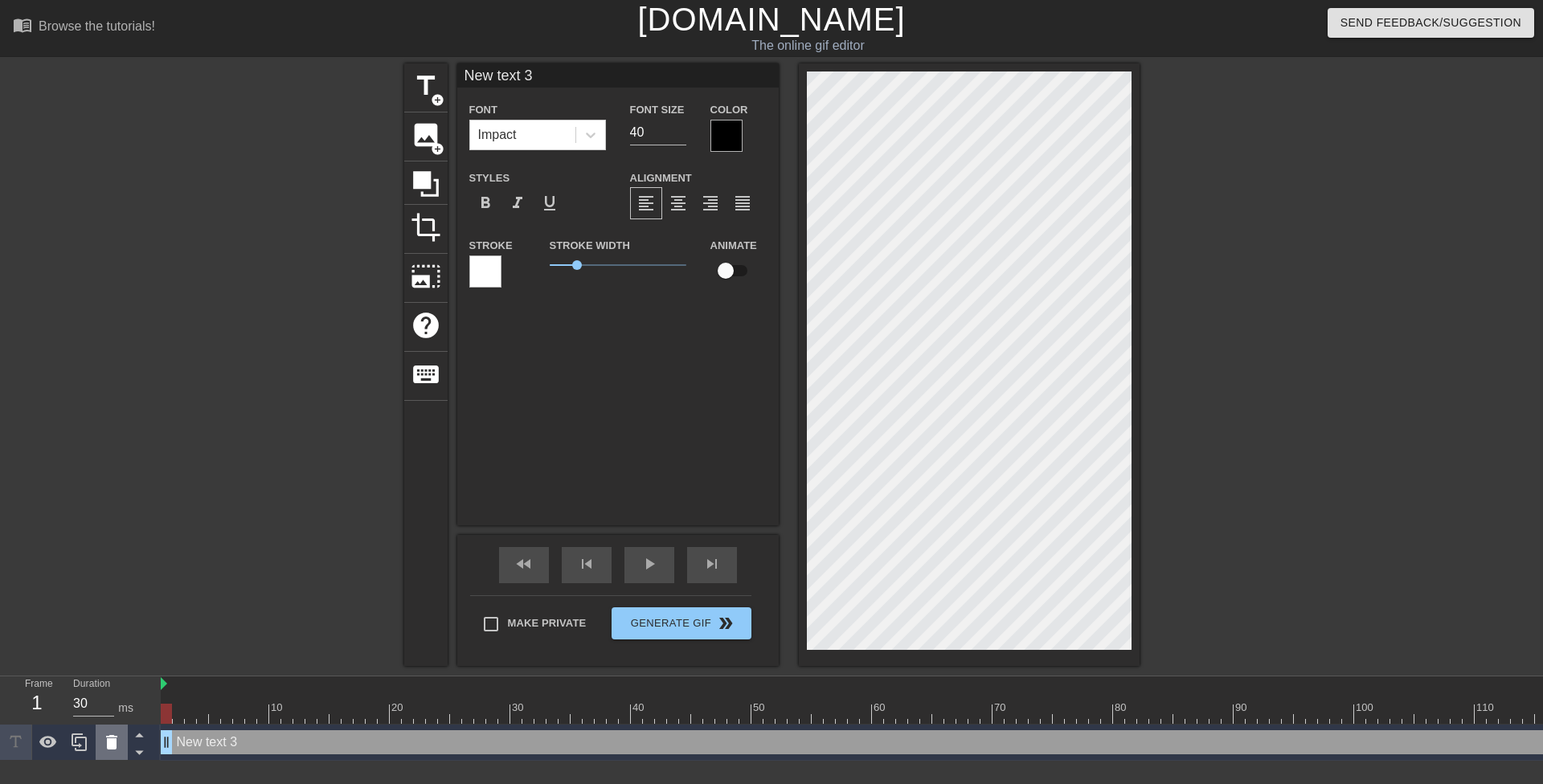
click at [111, 754] on div at bounding box center [111, 742] width 32 height 35
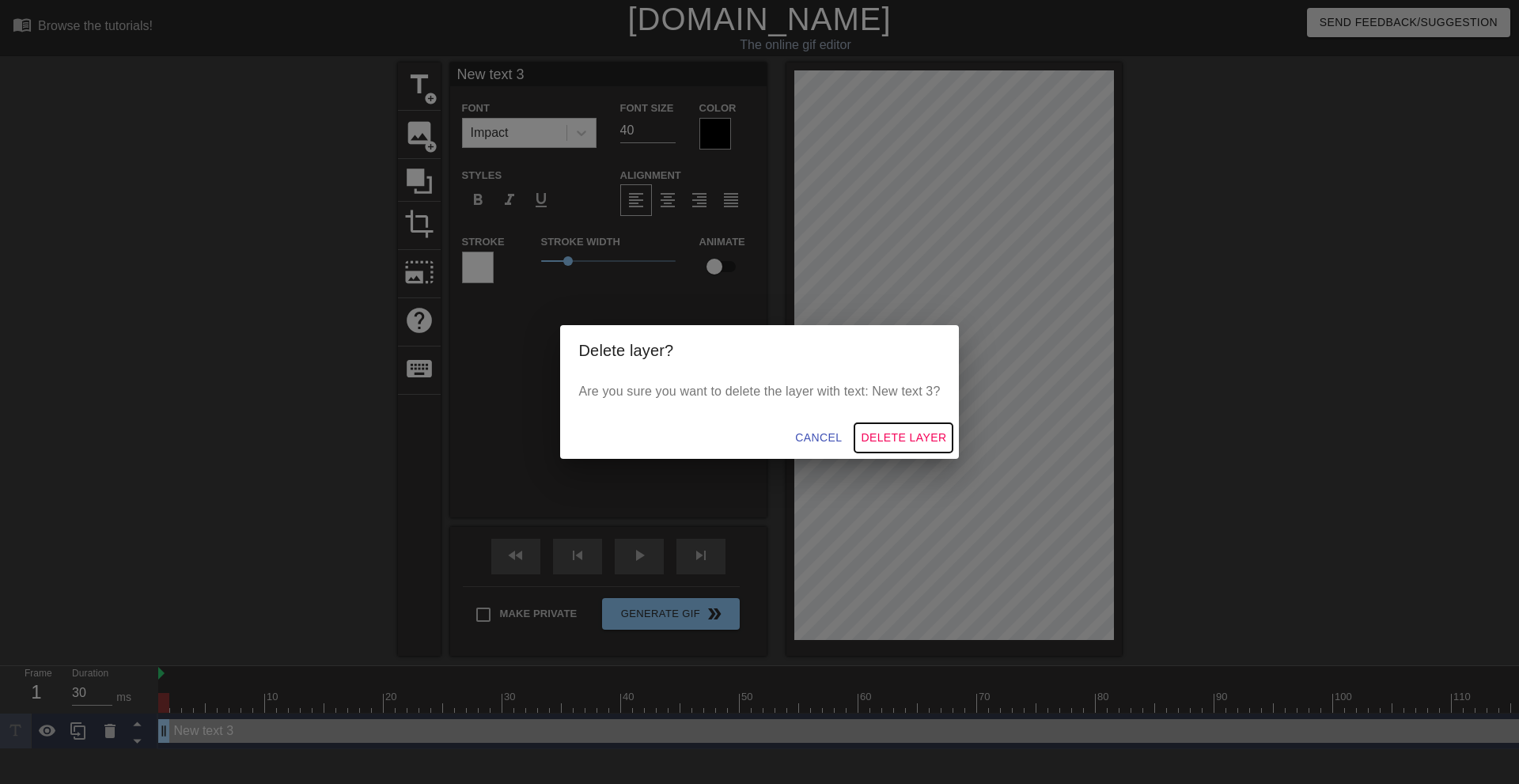
click at [883, 436] on span "Delete Layer" at bounding box center [903, 438] width 86 height 20
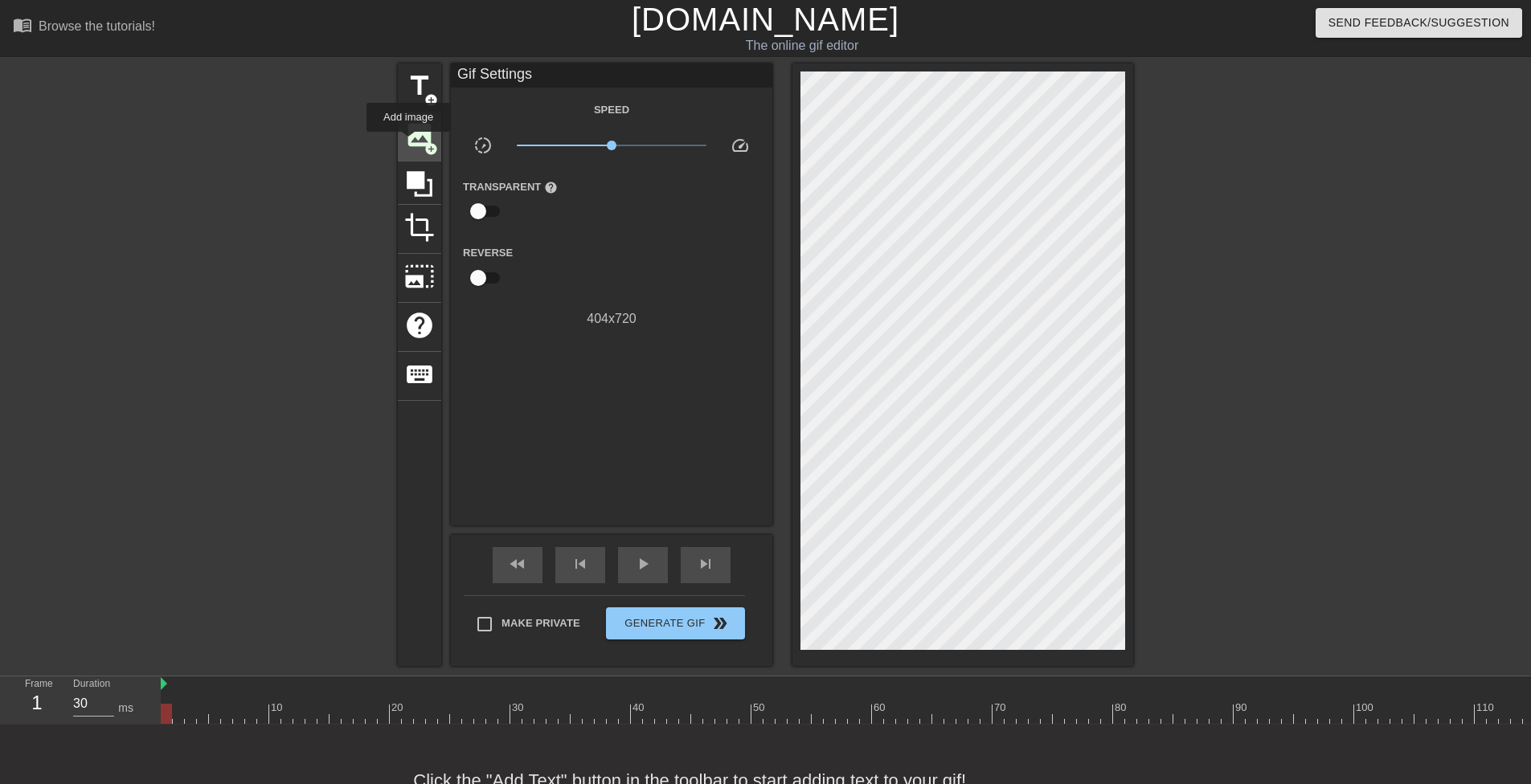
click at [409, 143] on span "image" at bounding box center [419, 134] width 30 height 30
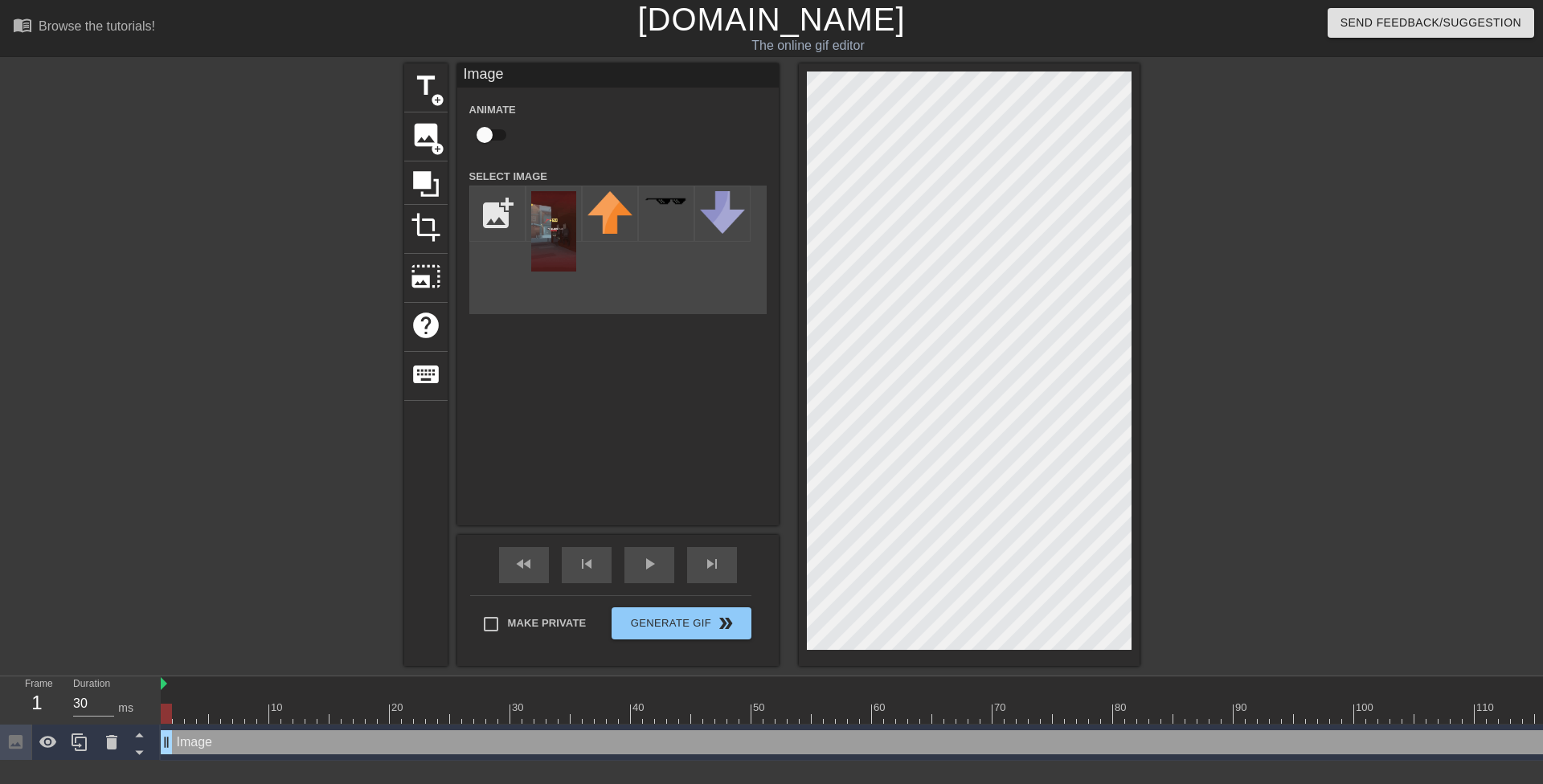
click at [546, 431] on div "title add_circle image add_circle crop photo_size_select_large help keyboard Im…" at bounding box center [771, 365] width 735 height 603
click at [486, 224] on input "file" at bounding box center [497, 214] width 55 height 55
click at [542, 225] on div at bounding box center [553, 214] width 57 height 57
click at [1146, 392] on div "title add_circle image add_circle crop photo_size_select_large help keyboard Im…" at bounding box center [771, 365] width 1543 height 603
click at [1143, 354] on div "title add_circle image add_circle crop photo_size_select_large help keyboard Im…" at bounding box center [771, 365] width 1543 height 603
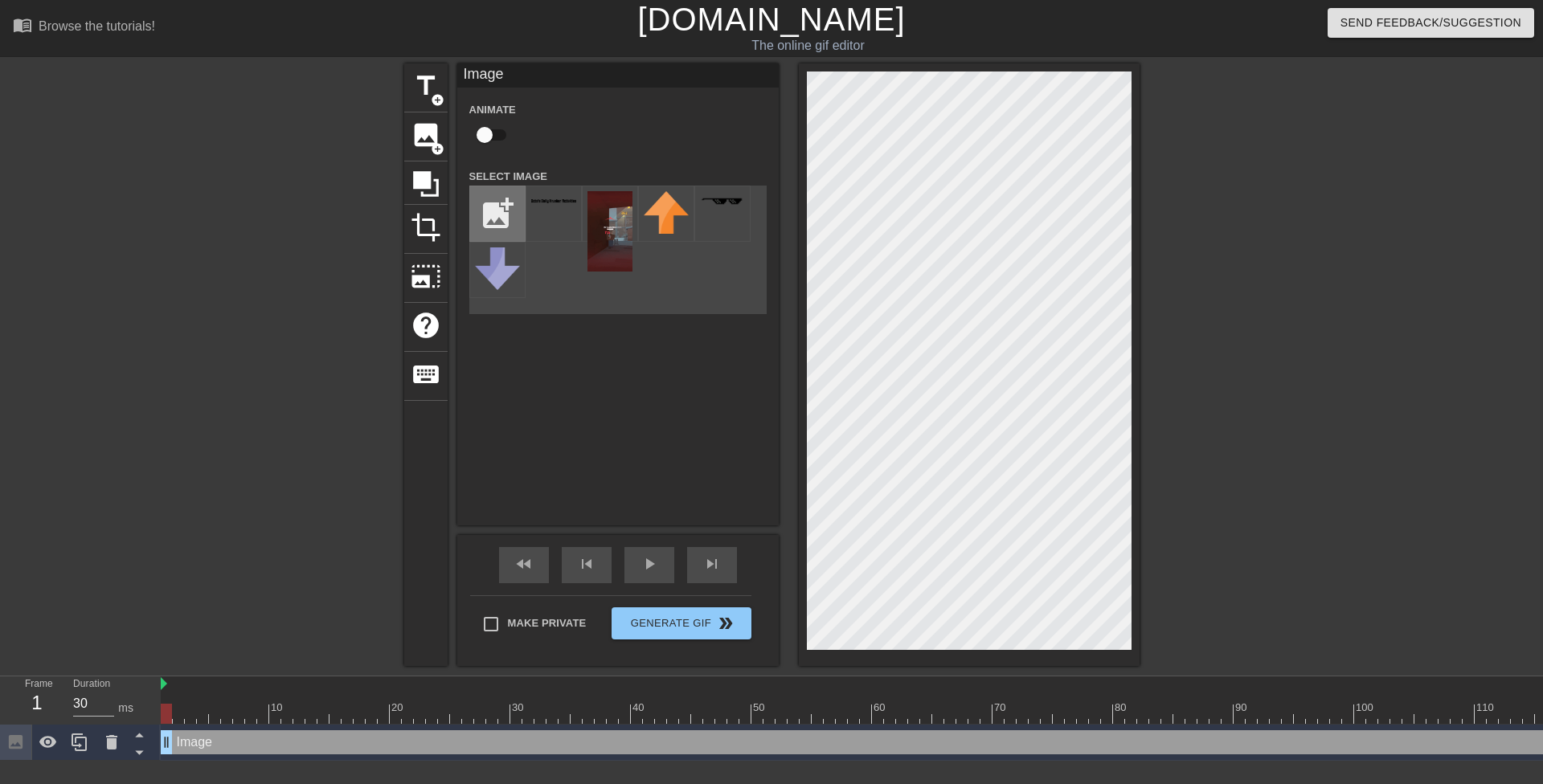
click at [472, 238] on input "file" at bounding box center [497, 214] width 55 height 55
type input "C:\fakepath\White_box_55x90.png"
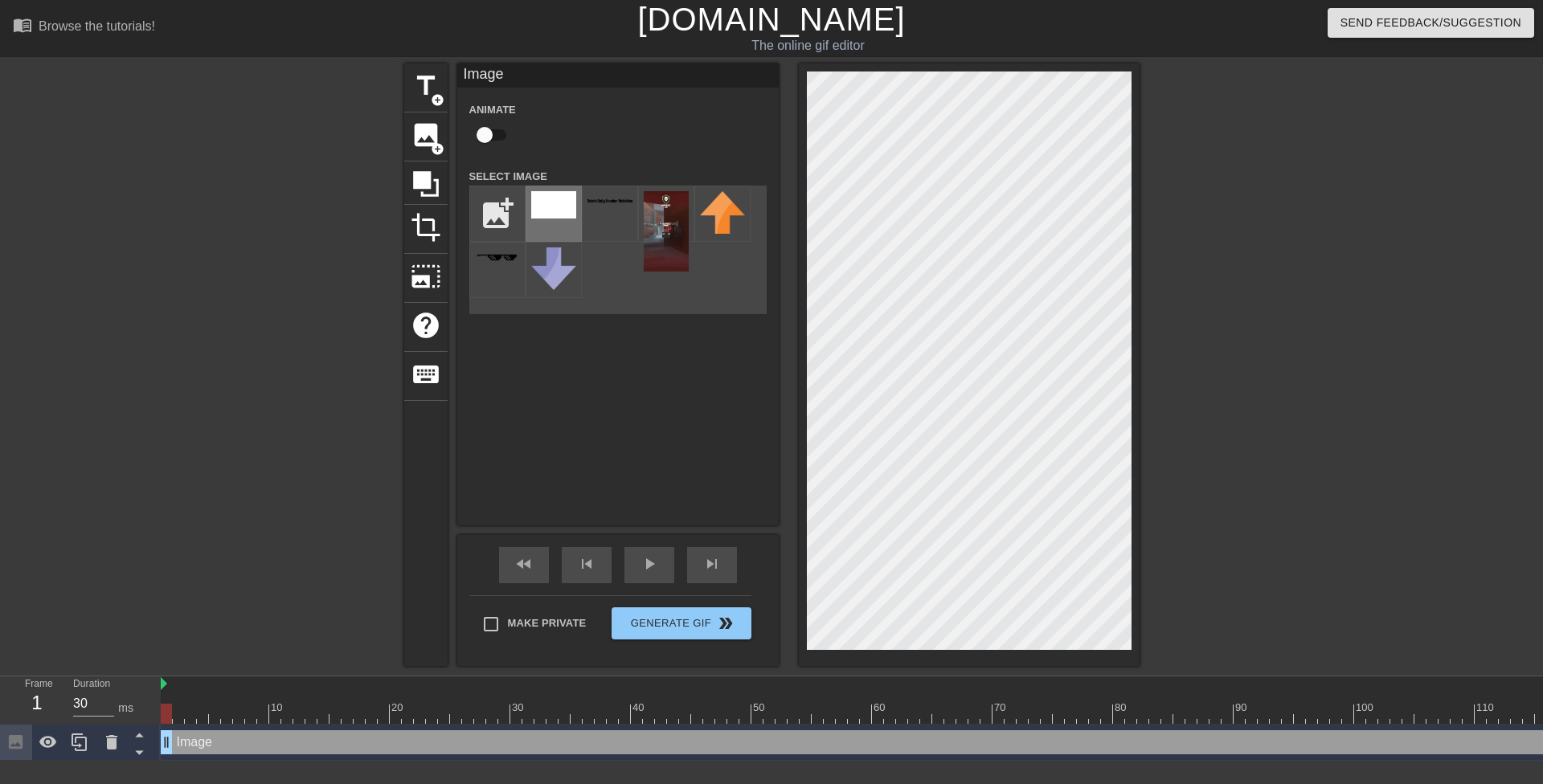
click at [560, 220] on div at bounding box center [553, 214] width 57 height 57
click at [1086, 710] on div "menu_book Browse the tutorials! [DOMAIN_NAME] The online gif editor Send Feedba…" at bounding box center [771, 380] width 1543 height 761
click at [106, 736] on icon at bounding box center [112, 743] width 20 height 20
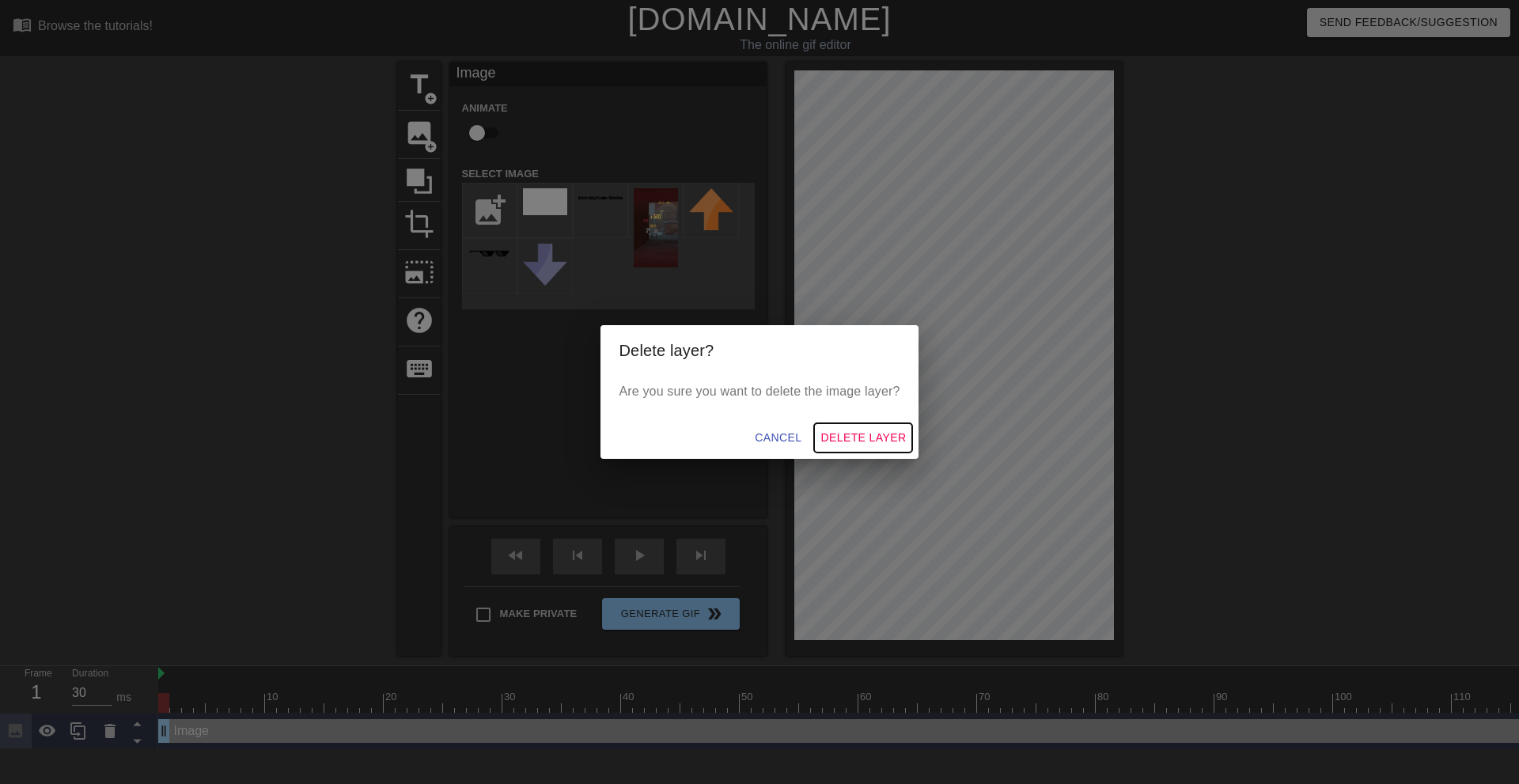
click at [857, 441] on span "Delete Layer" at bounding box center [863, 438] width 86 height 20
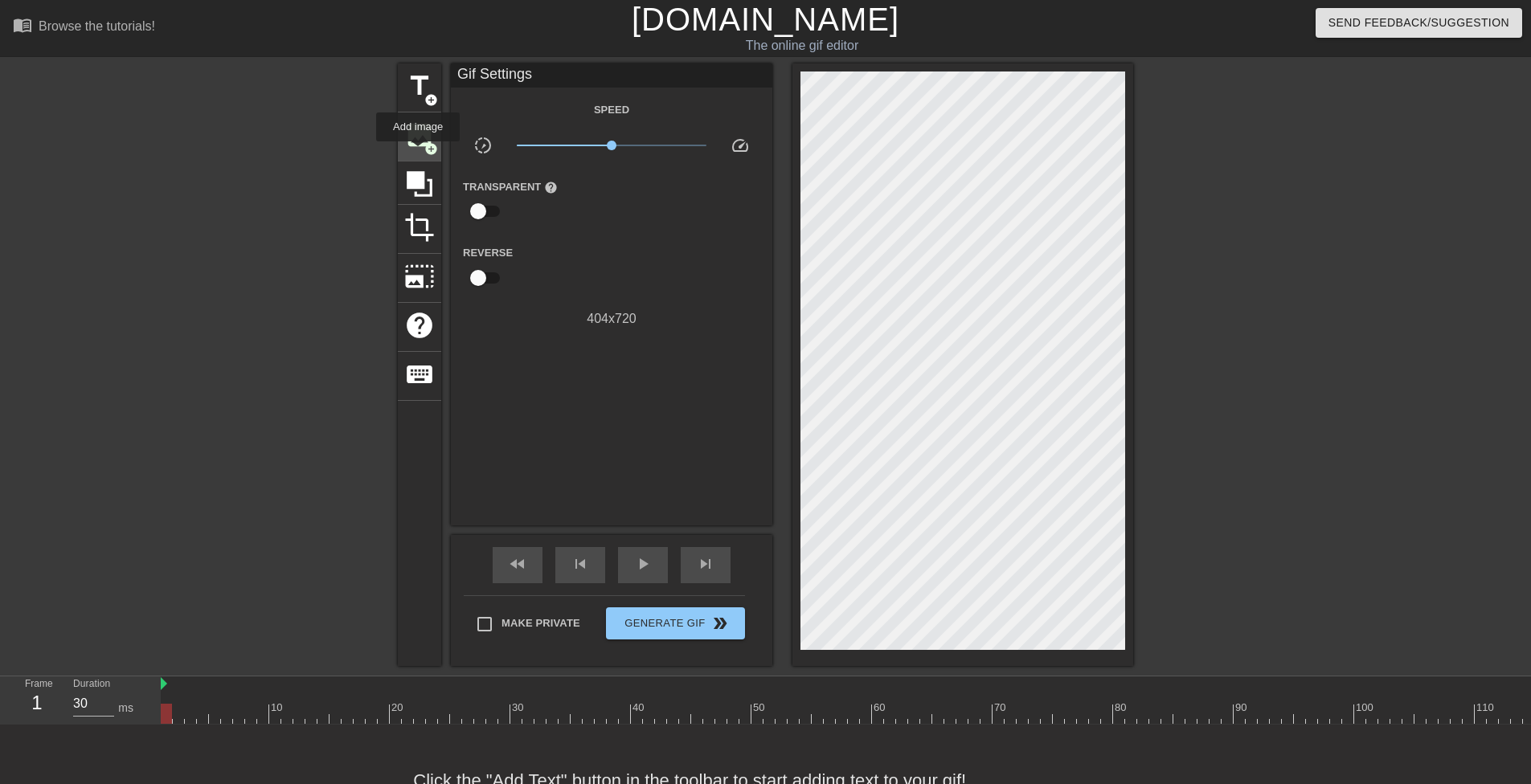
click at [419, 152] on div "image add_circle" at bounding box center [420, 137] width 43 height 49
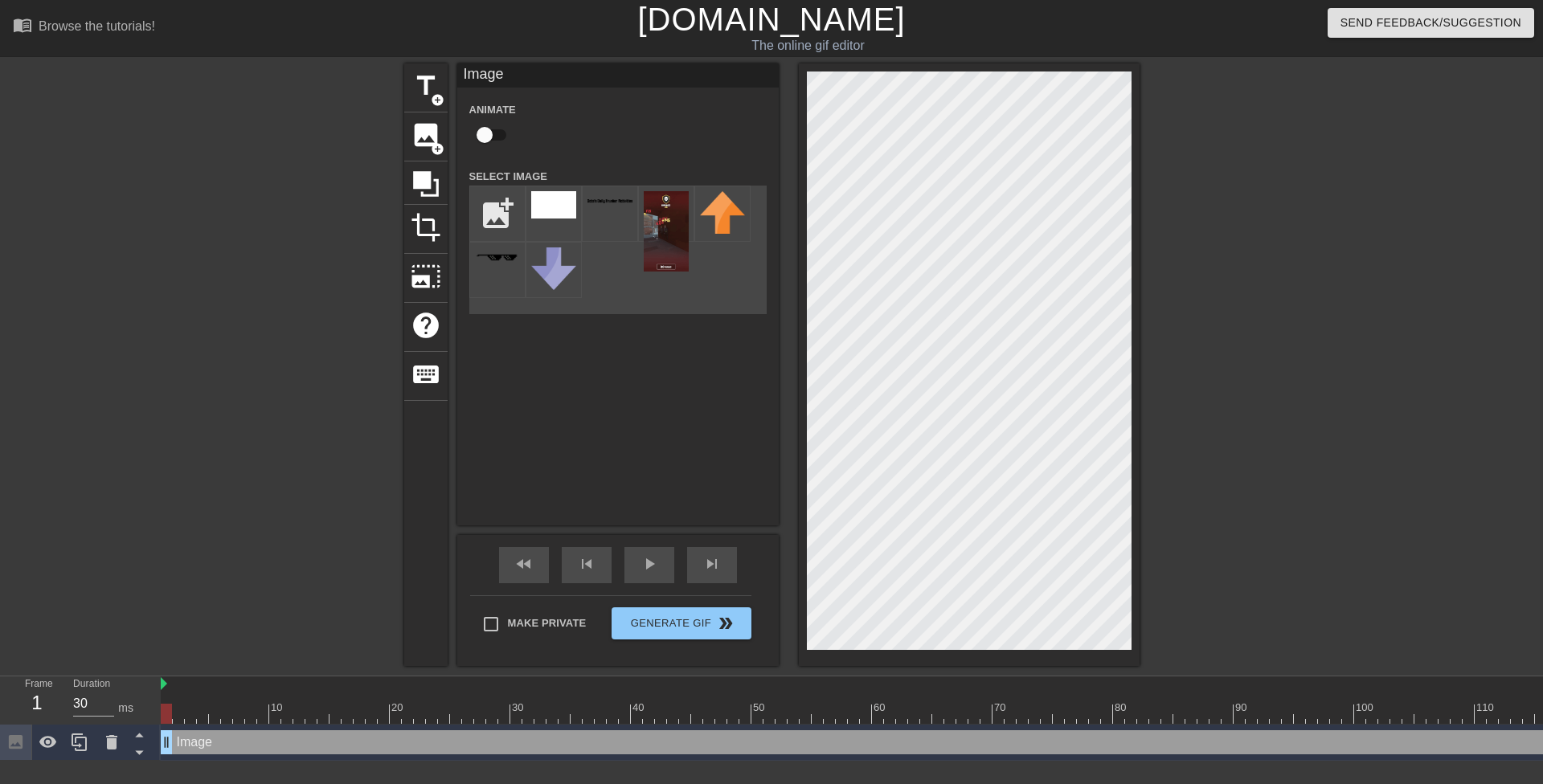
click at [587, 445] on div "title add_circle image add_circle crop photo_size_select_large help keyboard Im…" at bounding box center [771, 365] width 735 height 603
click at [563, 213] on img at bounding box center [553, 204] width 45 height 27
click at [1530, 361] on div "title add_circle image add_circle crop photo_size_select_large help keyboard Im…" at bounding box center [771, 365] width 1543 height 603
click at [1135, 354] on div at bounding box center [969, 365] width 341 height 603
click at [1158, 115] on div "title add_circle image add_circle crop photo_size_select_large help keyboard Im…" at bounding box center [771, 365] width 1543 height 603
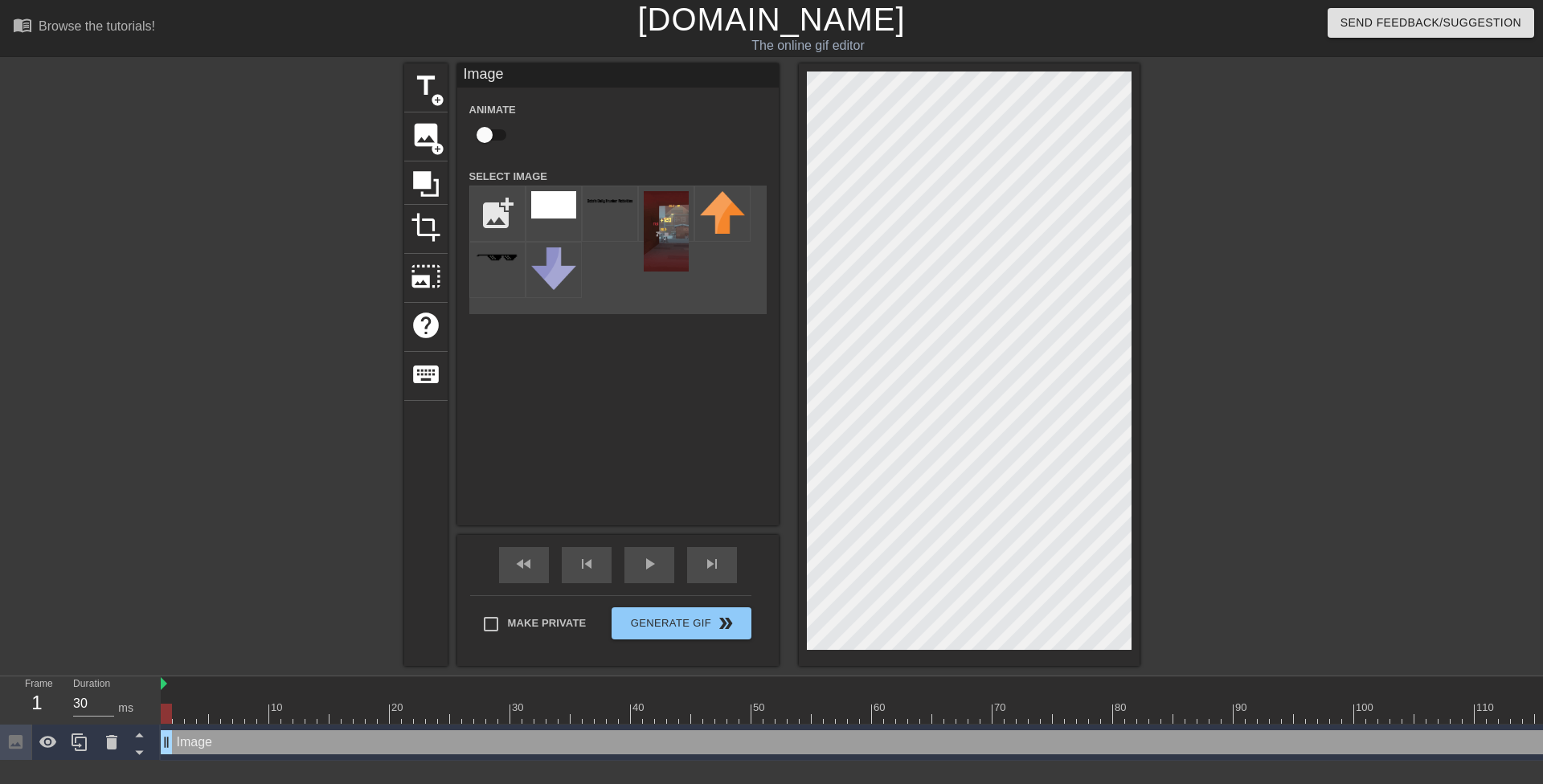
click at [968, 39] on div "menu_book Browse the tutorials! [DOMAIN_NAME] The online gif editor Send Feedba…" at bounding box center [771, 380] width 1543 height 761
click at [608, 215] on div at bounding box center [610, 214] width 57 height 57
click at [126, 734] on div at bounding box center [111, 742] width 32 height 35
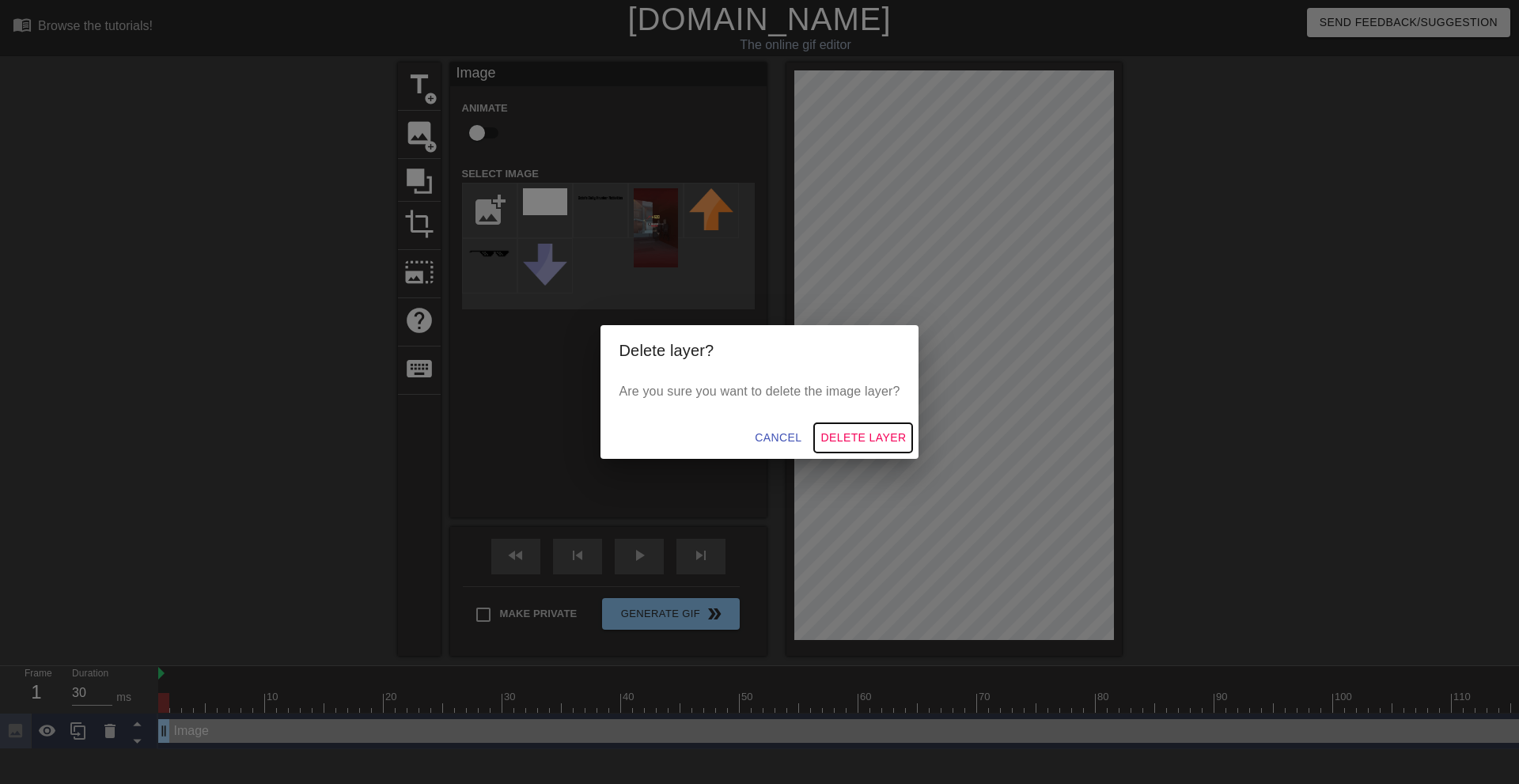
click at [870, 428] on span "Delete Layer" at bounding box center [863, 438] width 86 height 20
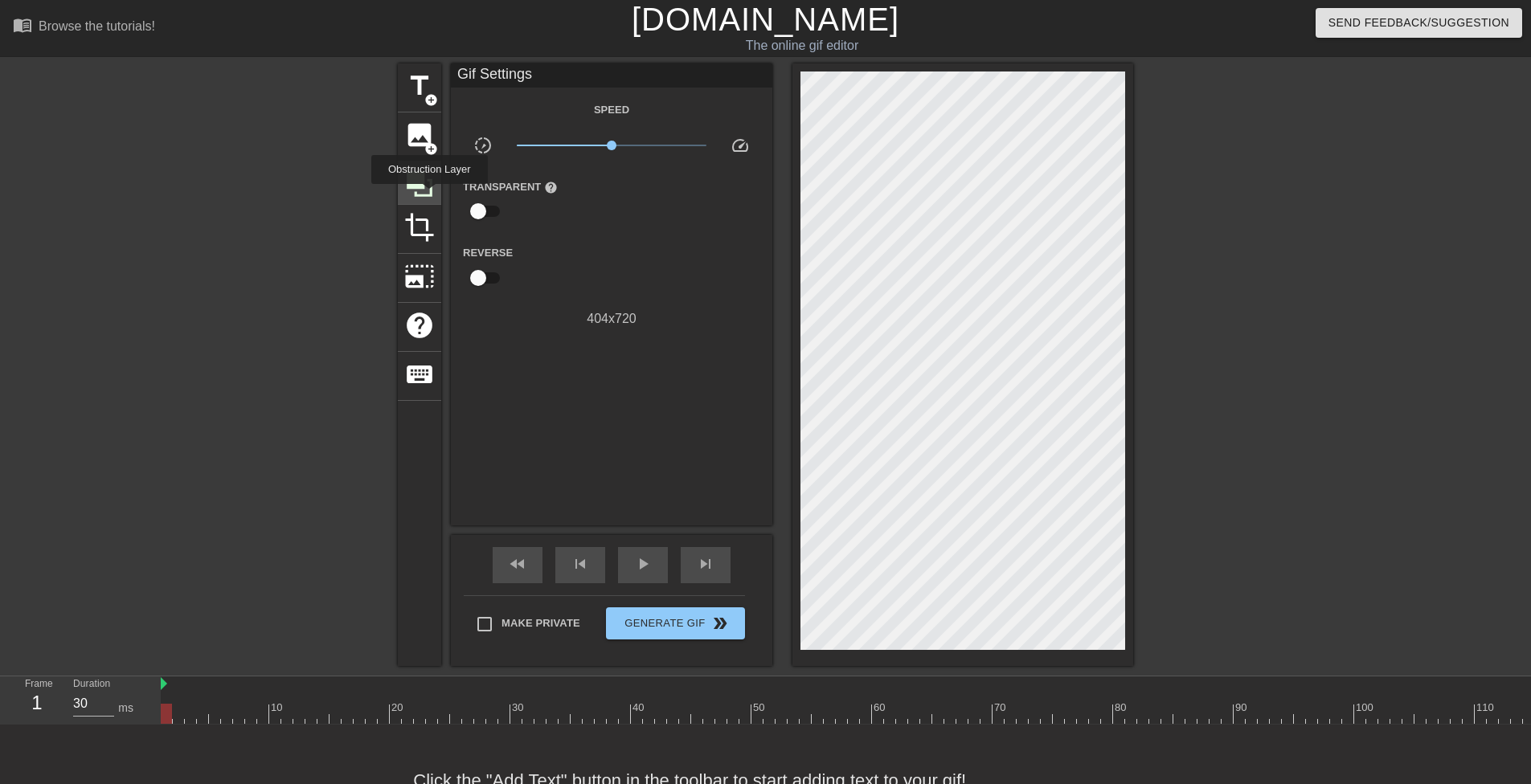
click at [430, 195] on icon at bounding box center [419, 184] width 30 height 30
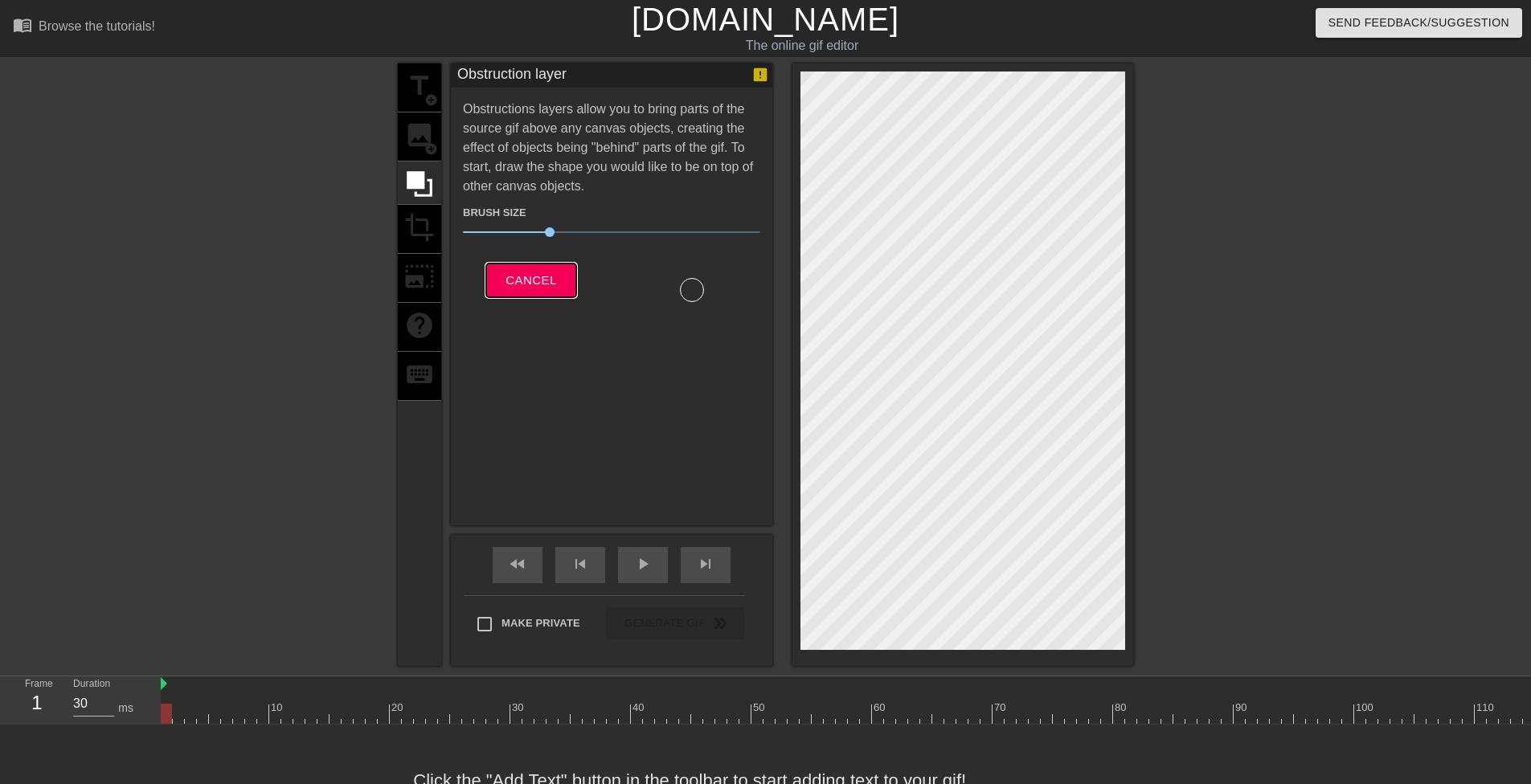
click at [536, 296] on button "Cancel" at bounding box center [530, 280] width 89 height 34
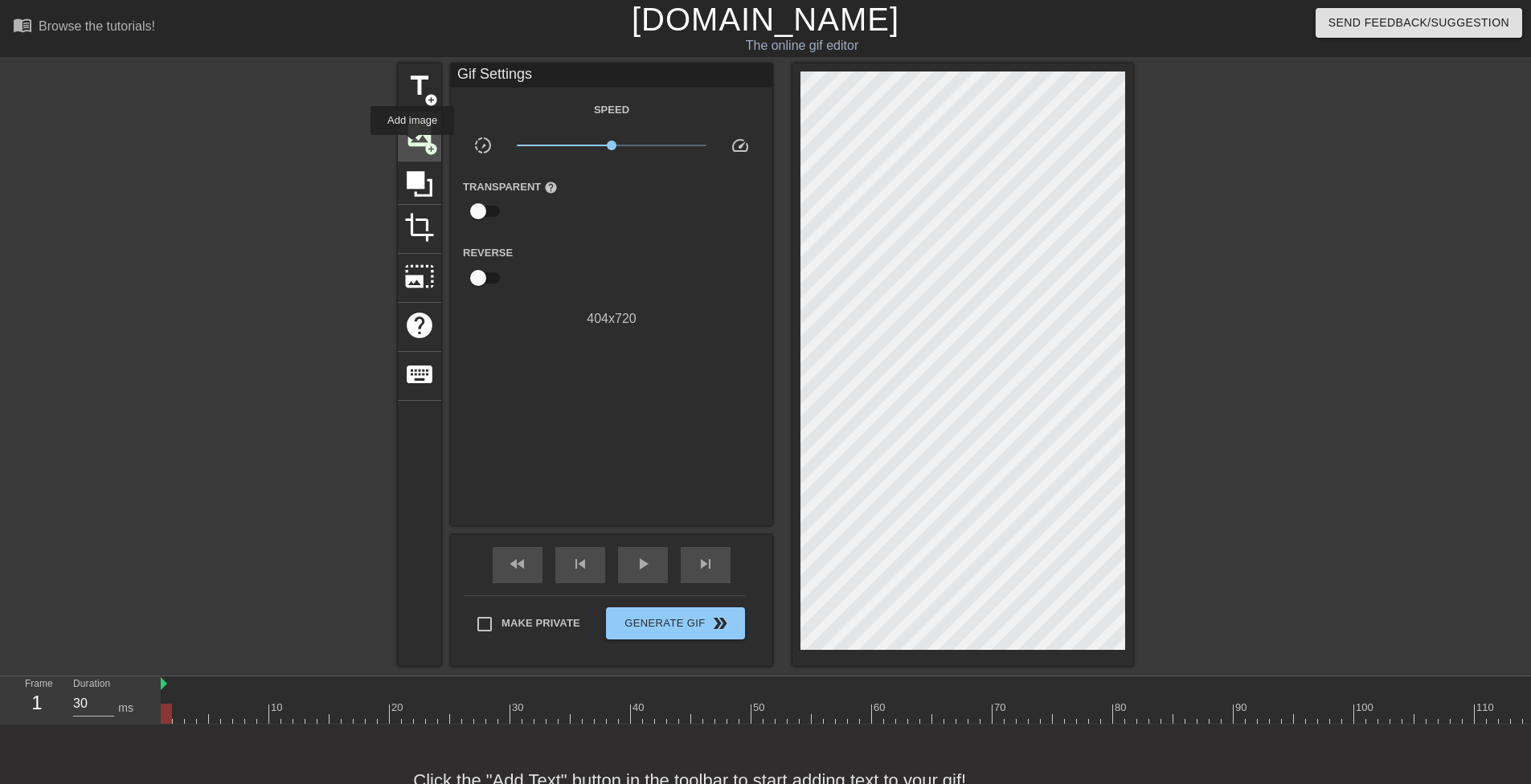
click at [413, 147] on span "image" at bounding box center [419, 134] width 30 height 30
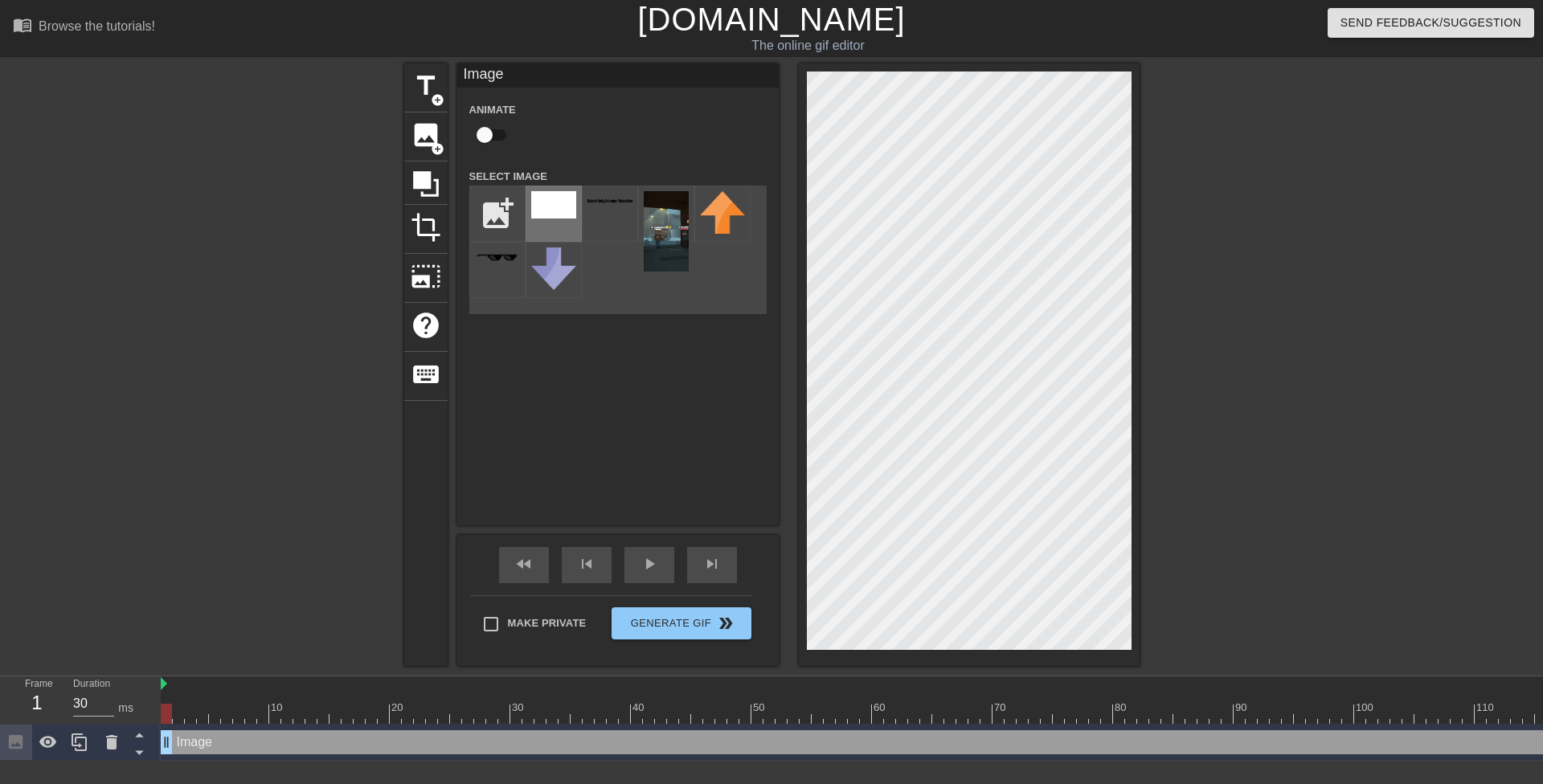
click at [560, 197] on img at bounding box center [553, 204] width 45 height 27
click at [1141, 522] on div "title add_circle image add_circle crop photo_size_select_large help keyboard Im…" at bounding box center [771, 365] width 1543 height 603
click at [806, 70] on div at bounding box center [969, 365] width 341 height 603
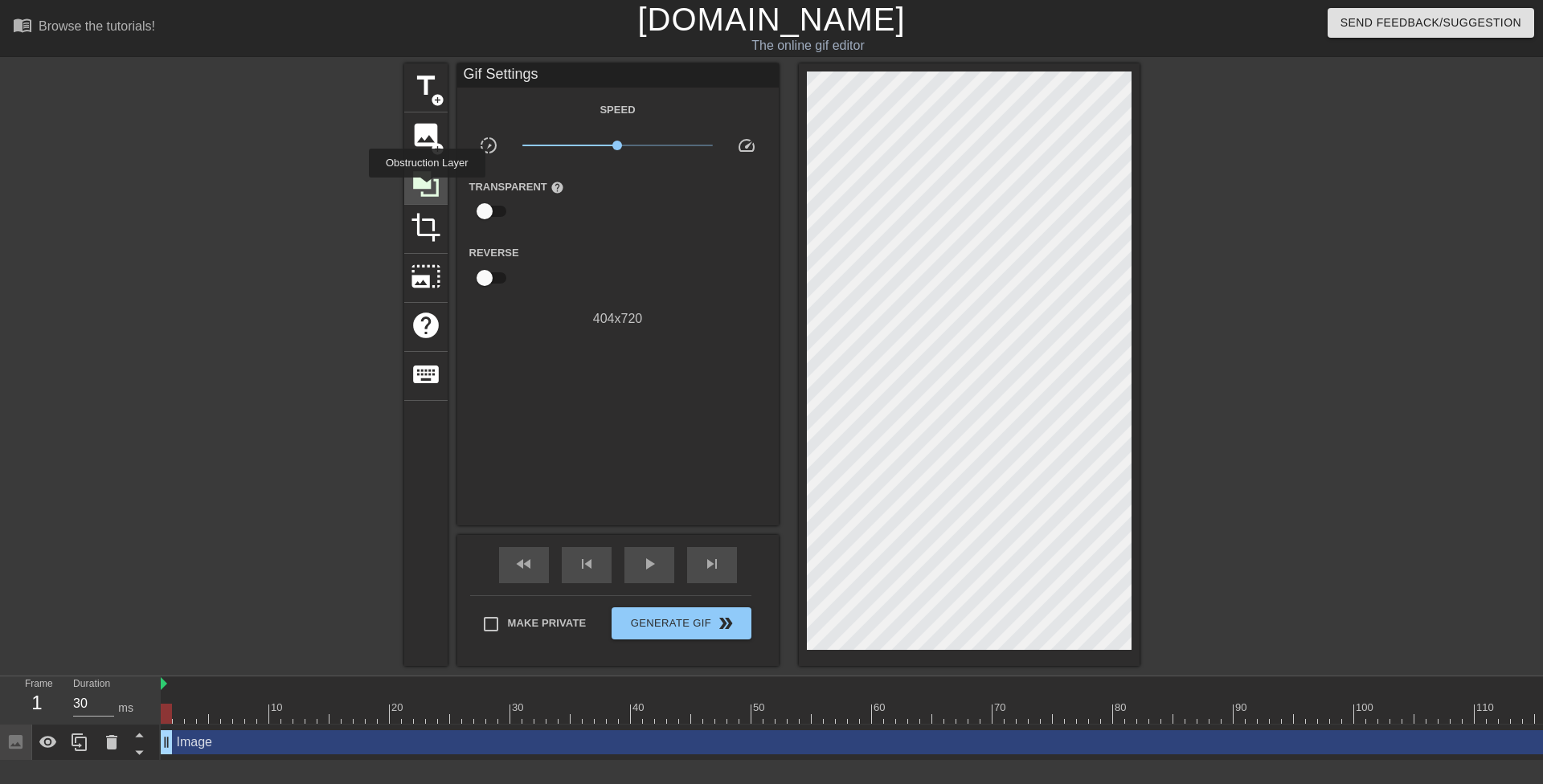
click at [428, 188] on icon at bounding box center [425, 184] width 30 height 30
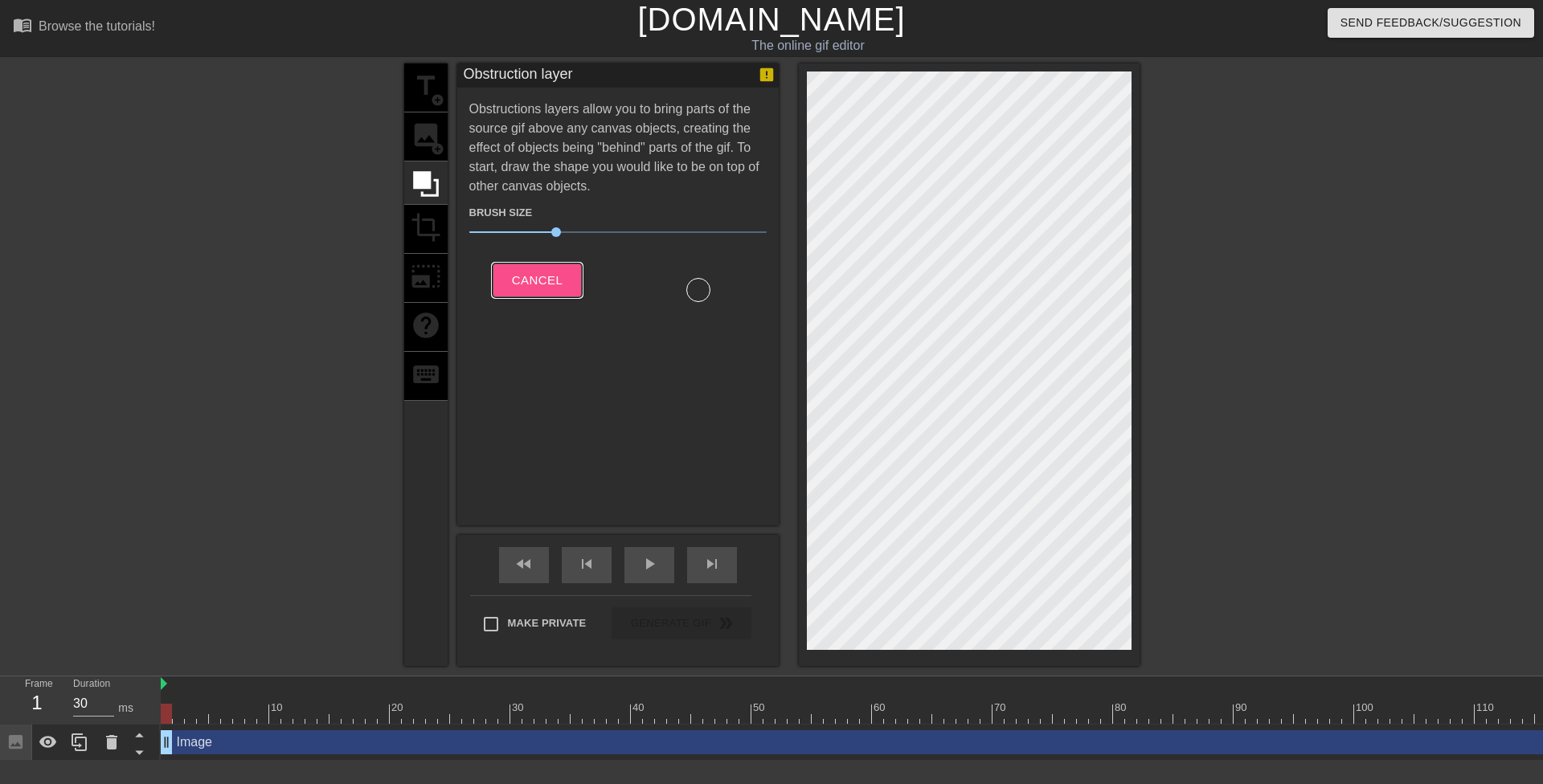
click at [534, 279] on span "Cancel" at bounding box center [538, 281] width 51 height 21
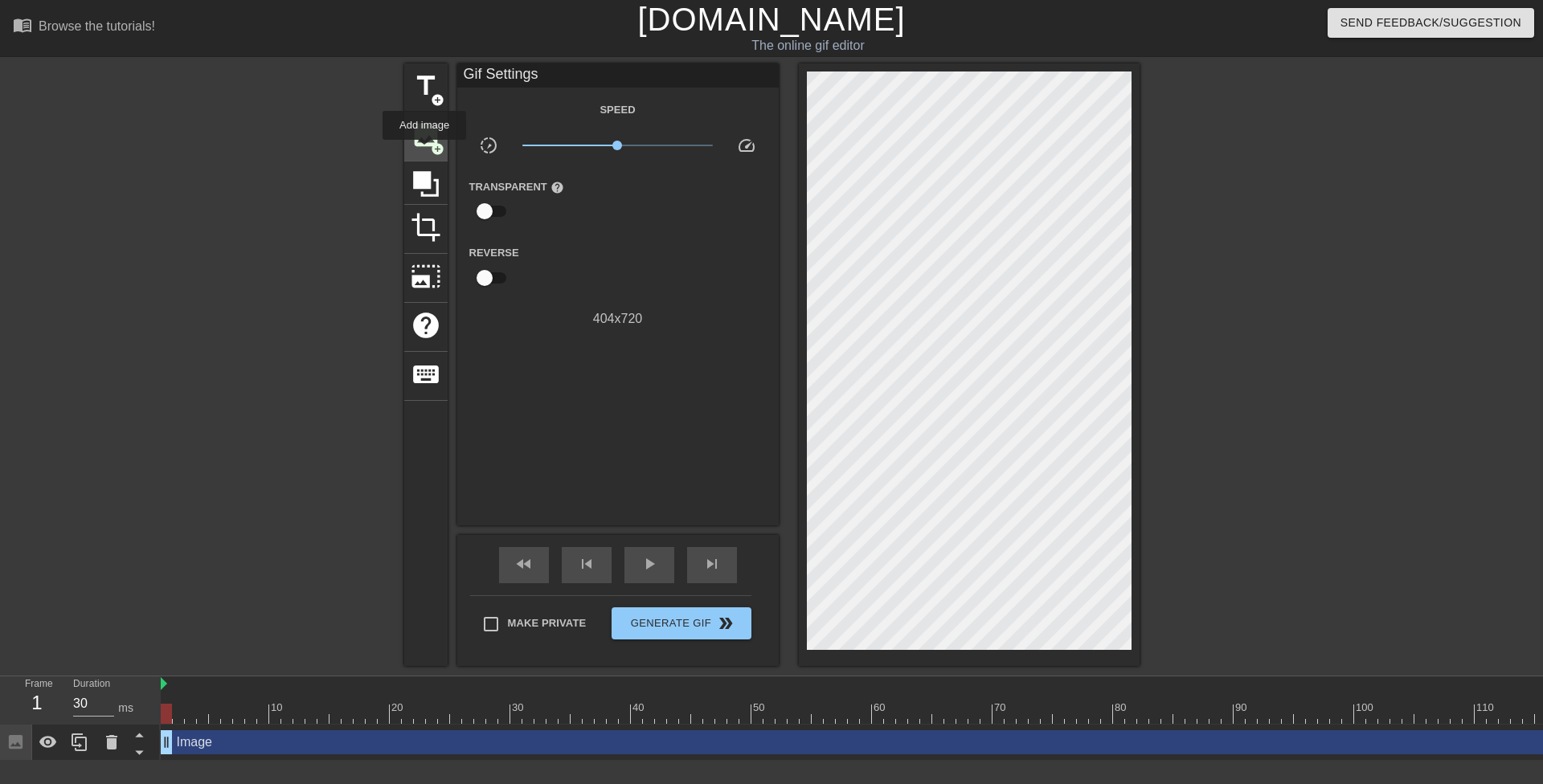
click at [425, 149] on div "image add_circle" at bounding box center [425, 137] width 43 height 49
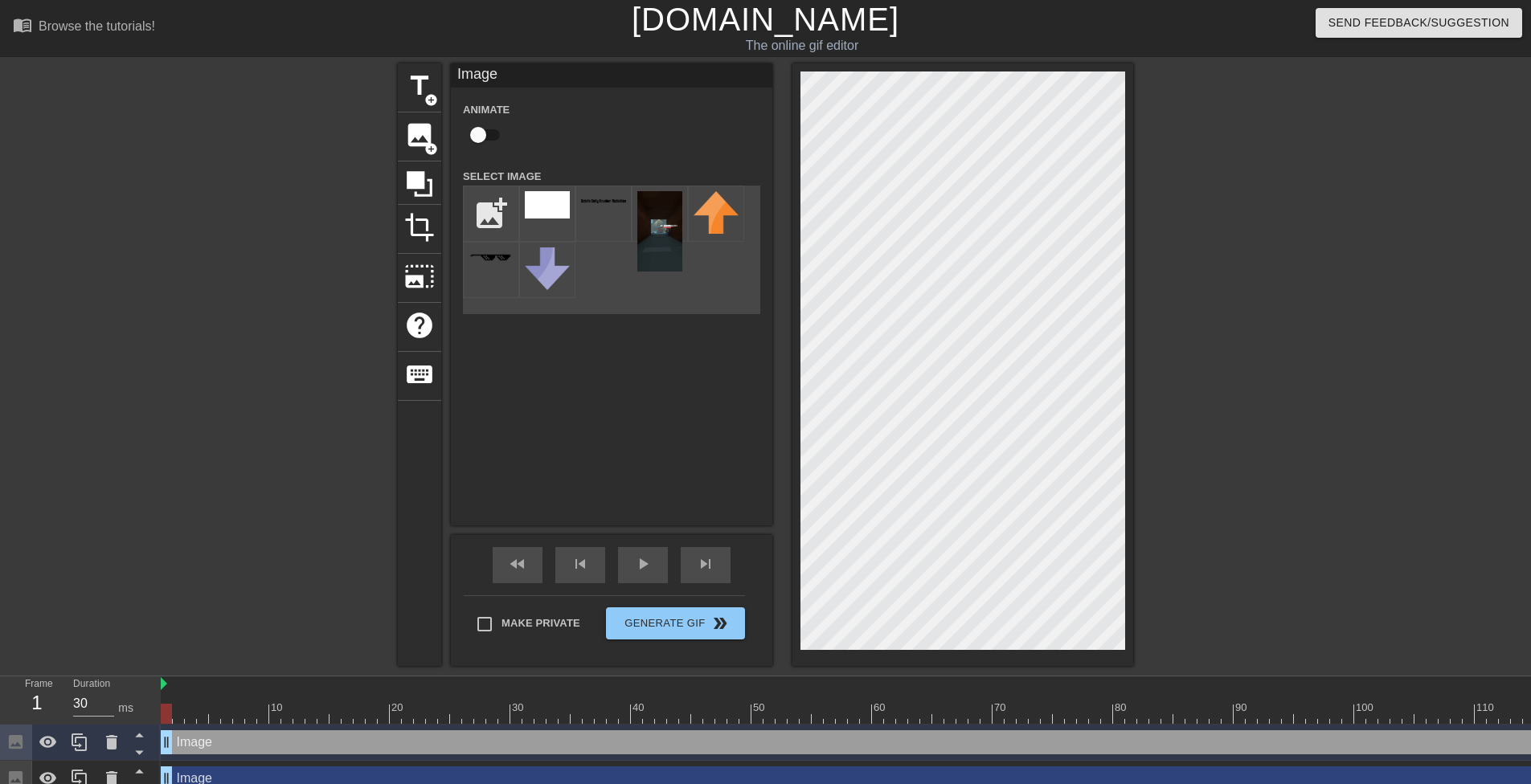
click at [566, 392] on div "title add_circle image add_circle crop photo_size_select_large help keyboard Im…" at bounding box center [766, 365] width 735 height 603
click at [602, 194] on div at bounding box center [603, 214] width 57 height 57
click at [1126, 177] on div at bounding box center [963, 365] width 341 height 603
click at [1184, 190] on div "title add_circle image add_circle crop photo_size_select_large help keyboard Im…" at bounding box center [766, 365] width 1531 height 603
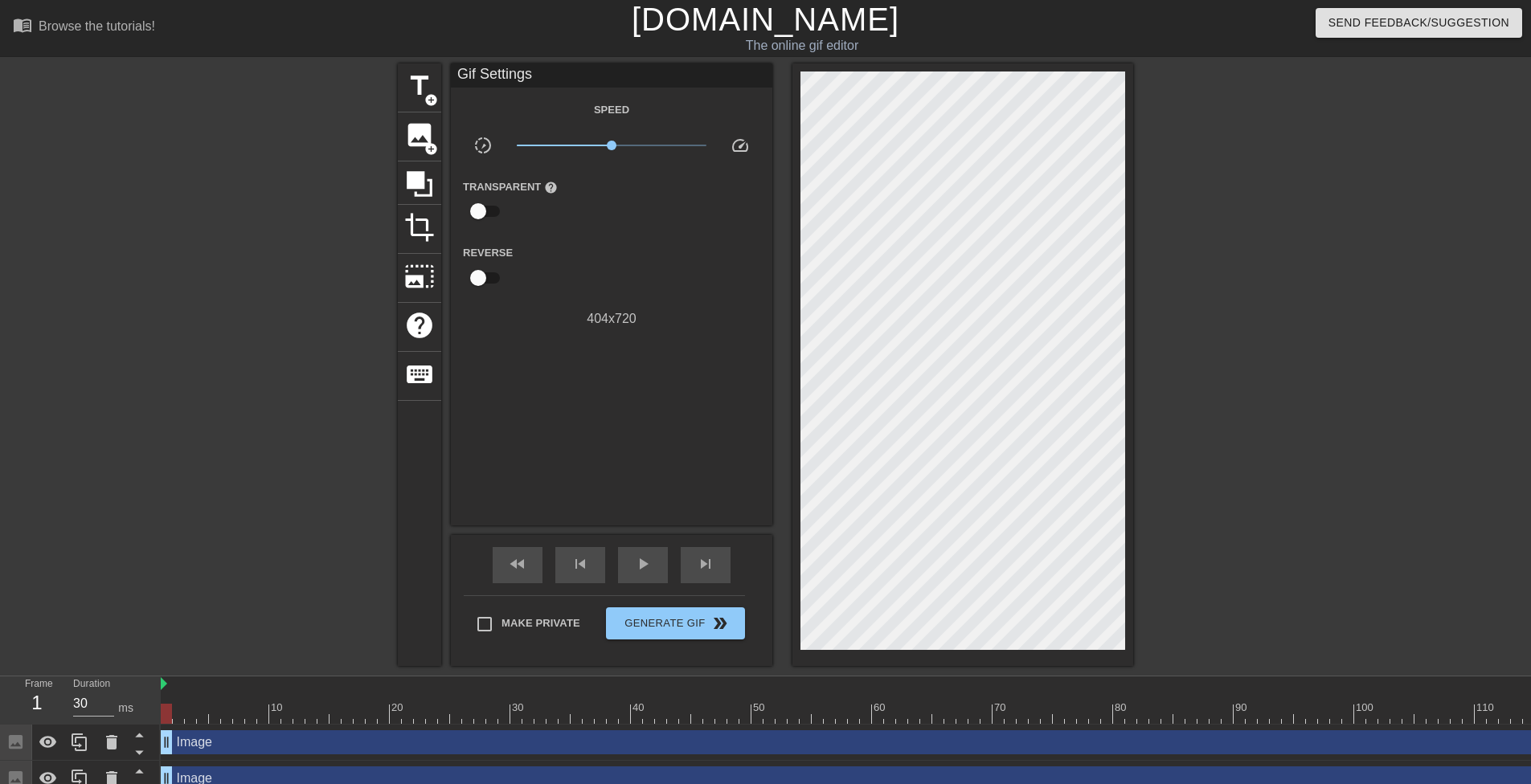
click at [1179, 162] on div at bounding box center [1273, 304] width 241 height 482
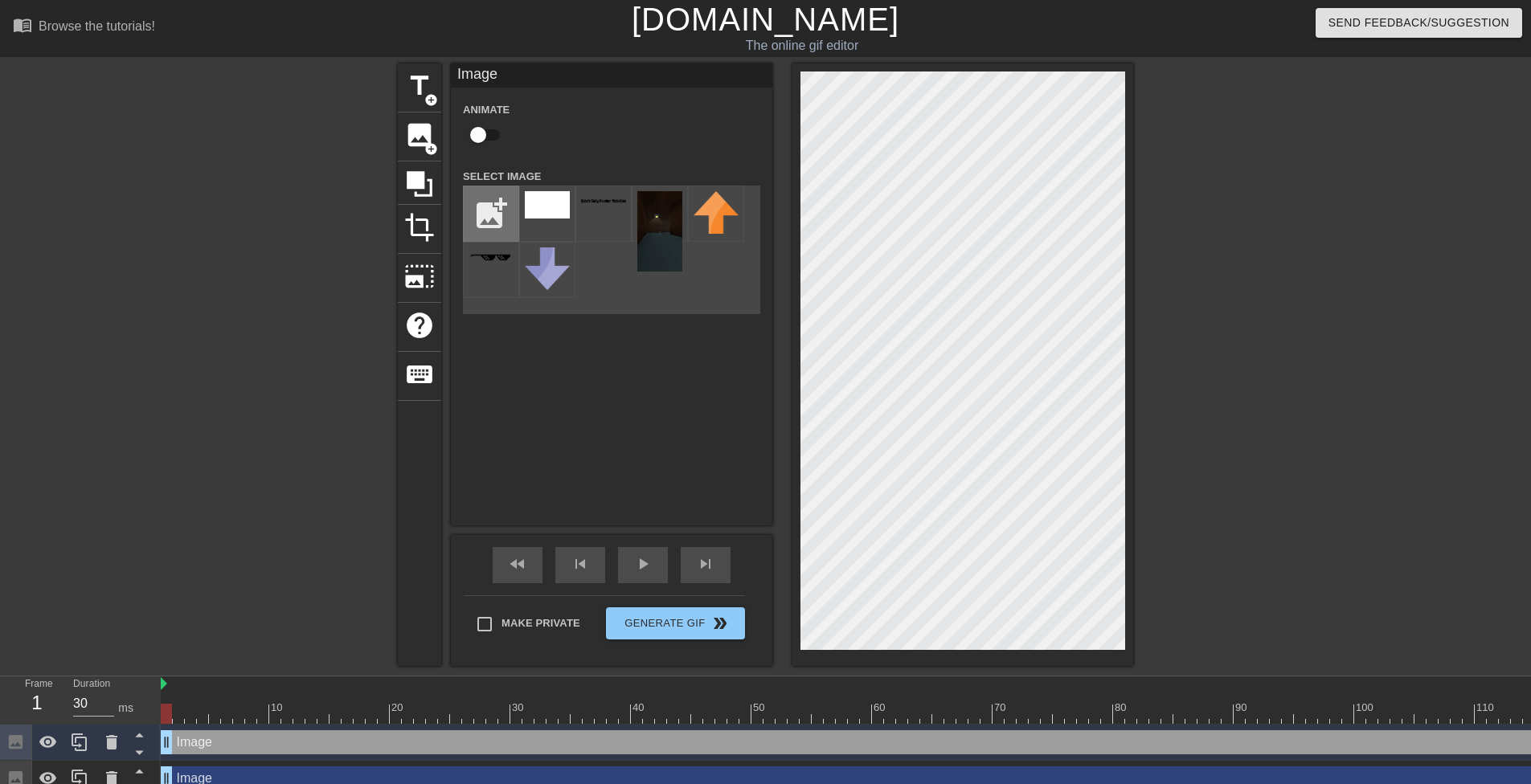
click at [488, 214] on input "file" at bounding box center [491, 214] width 55 height 55
type input "C:\fakepath\h2o1vkqsocze1-removebg-preview.png"
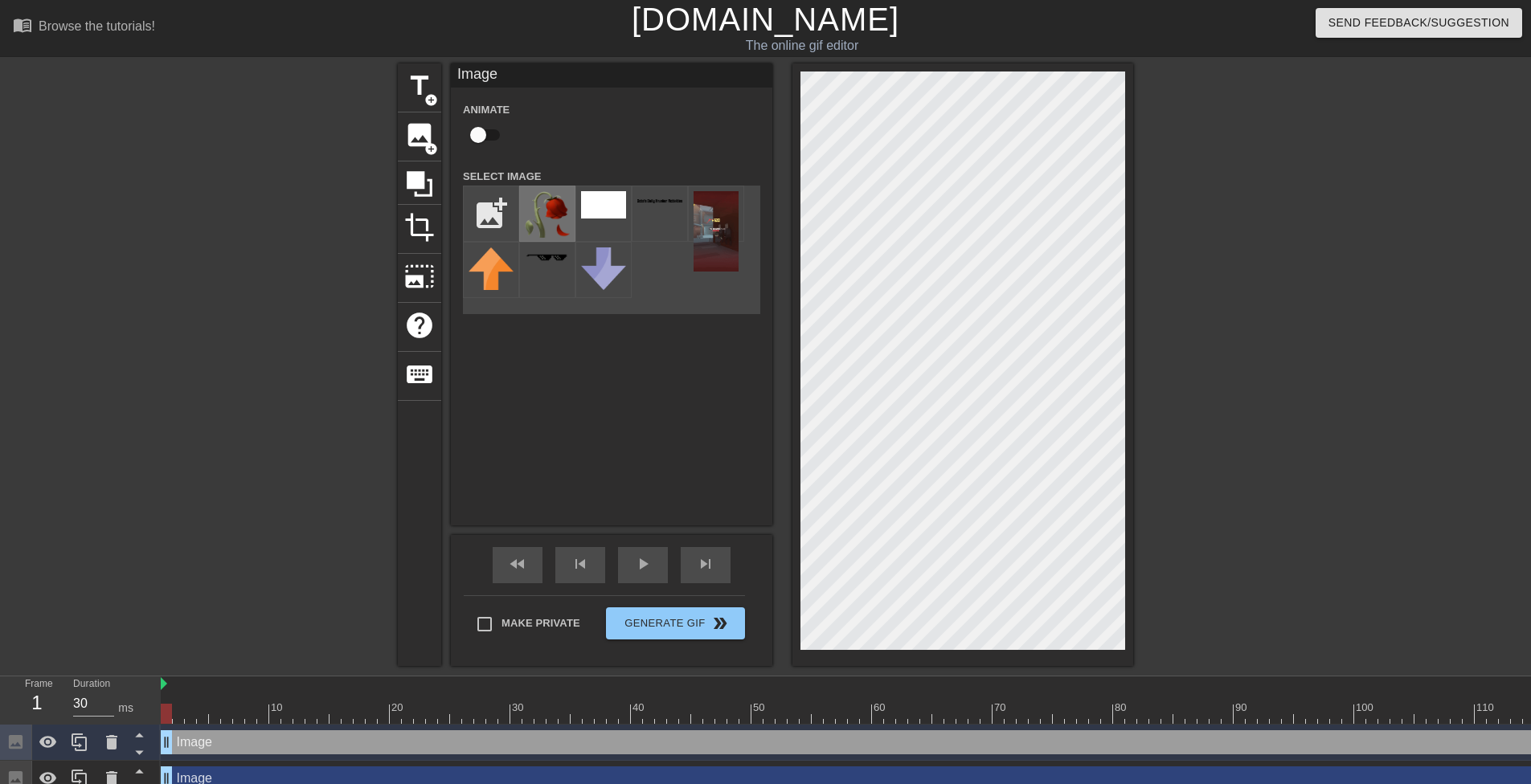
click at [549, 224] on img at bounding box center [547, 214] width 45 height 47
click at [661, 224] on div at bounding box center [660, 214] width 57 height 57
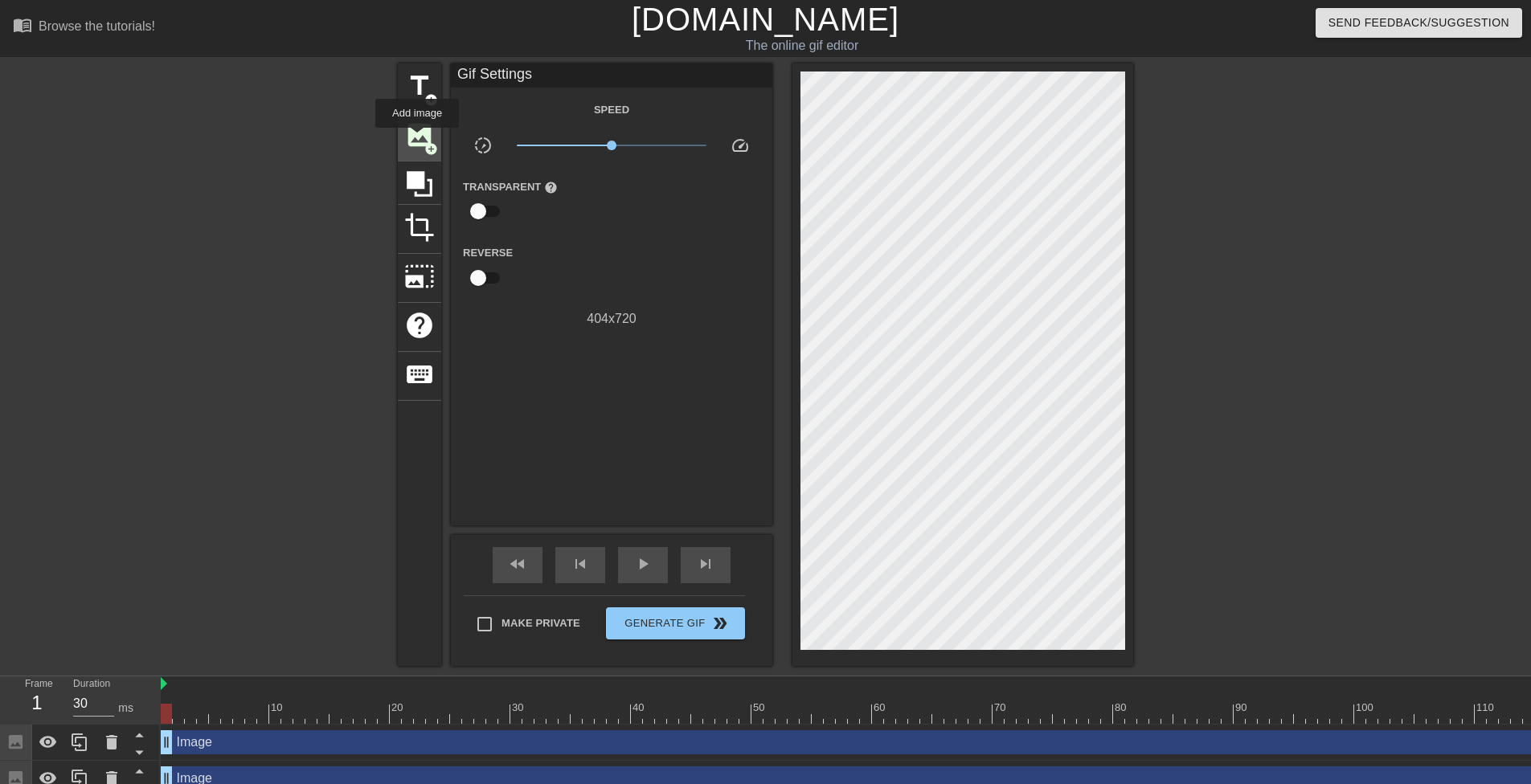
click at [417, 139] on span "image" at bounding box center [419, 134] width 30 height 30
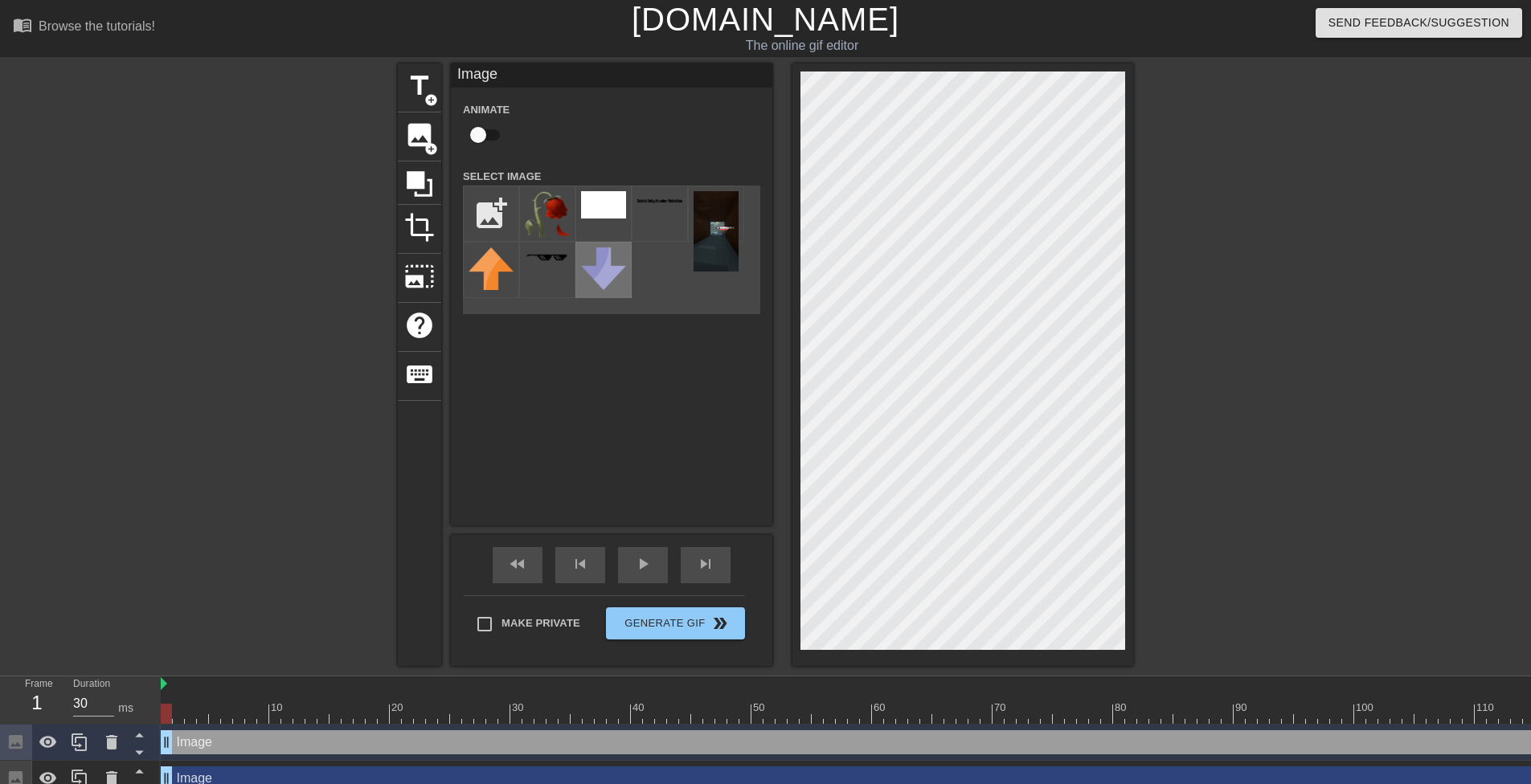
click at [565, 362] on div "title add_circle image add_circle crop photo_size_select_large help keyboard Im…" at bounding box center [766, 365] width 735 height 603
click at [562, 221] on img at bounding box center [547, 214] width 45 height 47
click at [546, 222] on img at bounding box center [547, 214] width 45 height 47
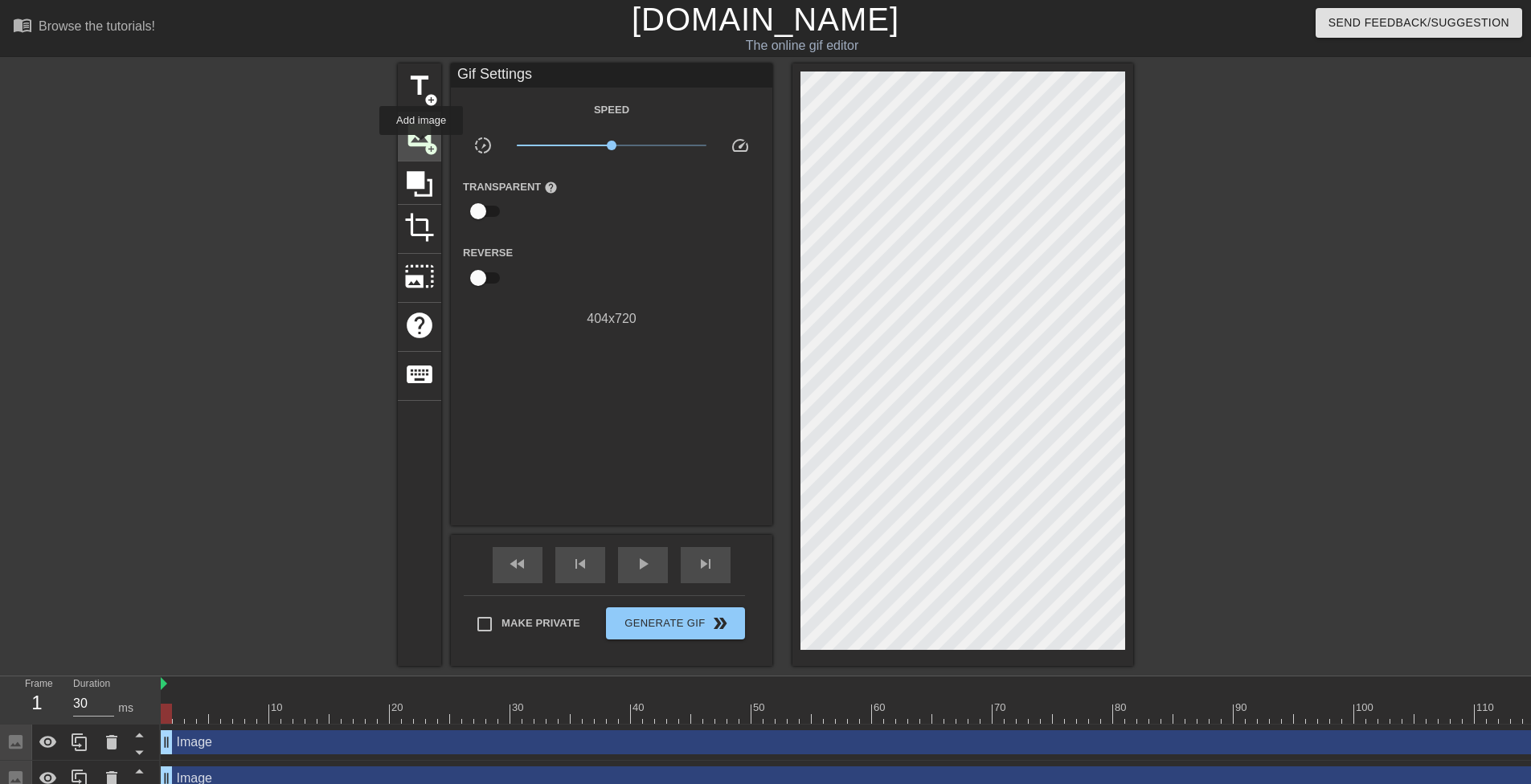
click at [420, 144] on span "image" at bounding box center [419, 134] width 30 height 30
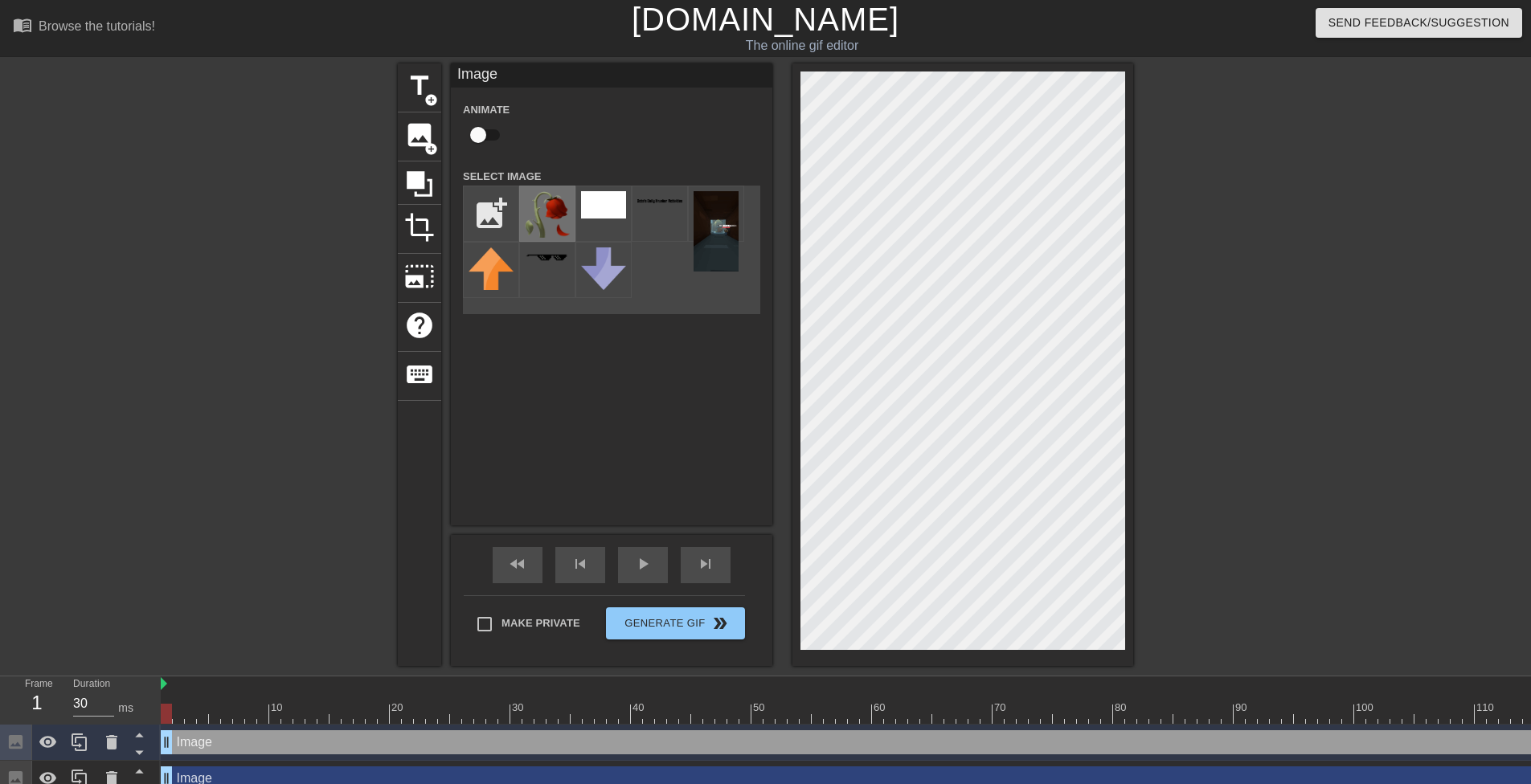
click at [536, 215] on img at bounding box center [547, 214] width 45 height 47
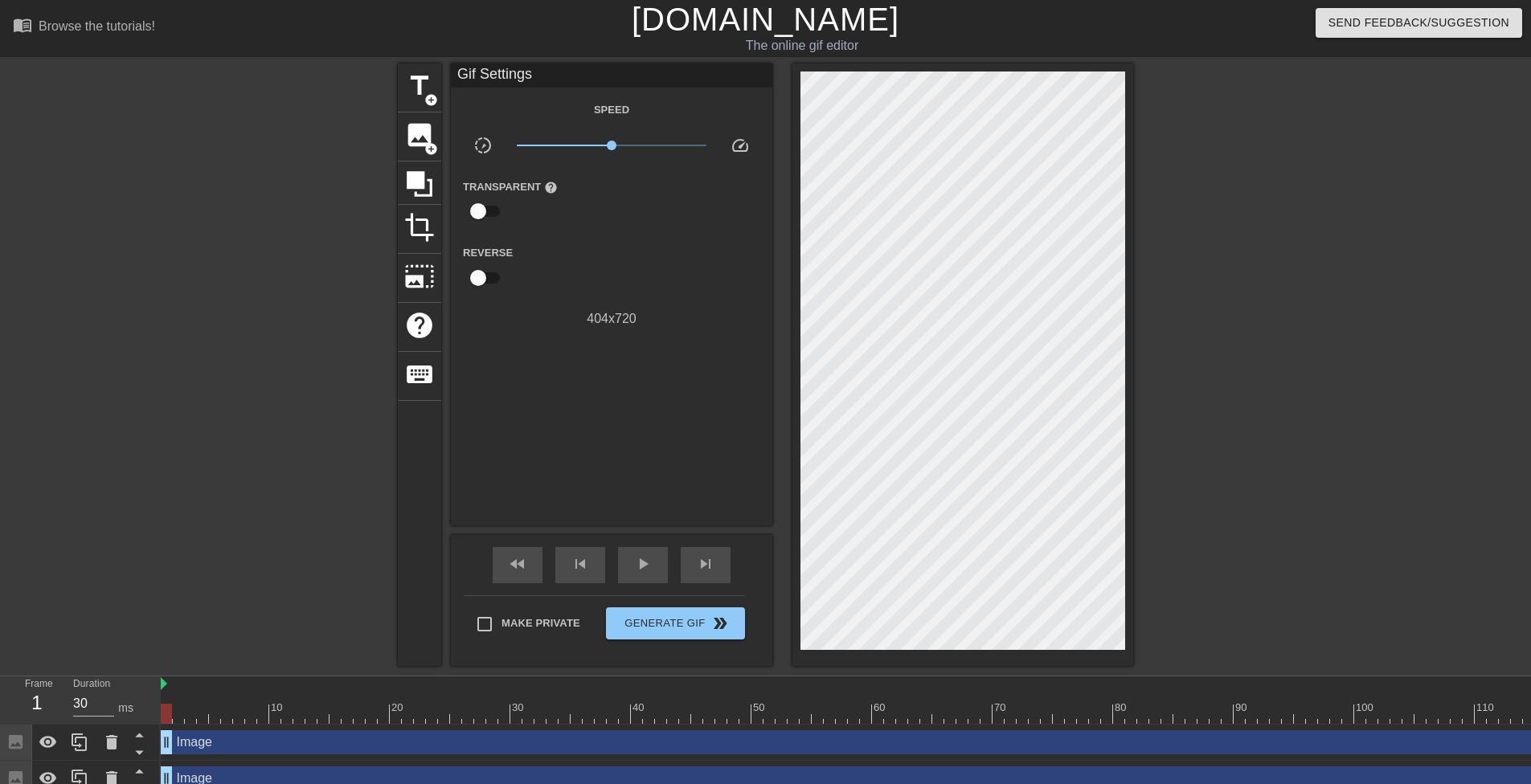
click at [1234, 161] on div at bounding box center [1273, 304] width 241 height 482
drag, startPoint x: 607, startPoint y: 146, endPoint x: 631, endPoint y: 152, distance: 24.7
click at [631, 152] on span "x1.60" at bounding box center [612, 146] width 190 height 20
click at [629, 560] on div "play_arrow" at bounding box center [643, 565] width 50 height 36
drag, startPoint x: 634, startPoint y: 147, endPoint x: 616, endPoint y: 175, distance: 33.3
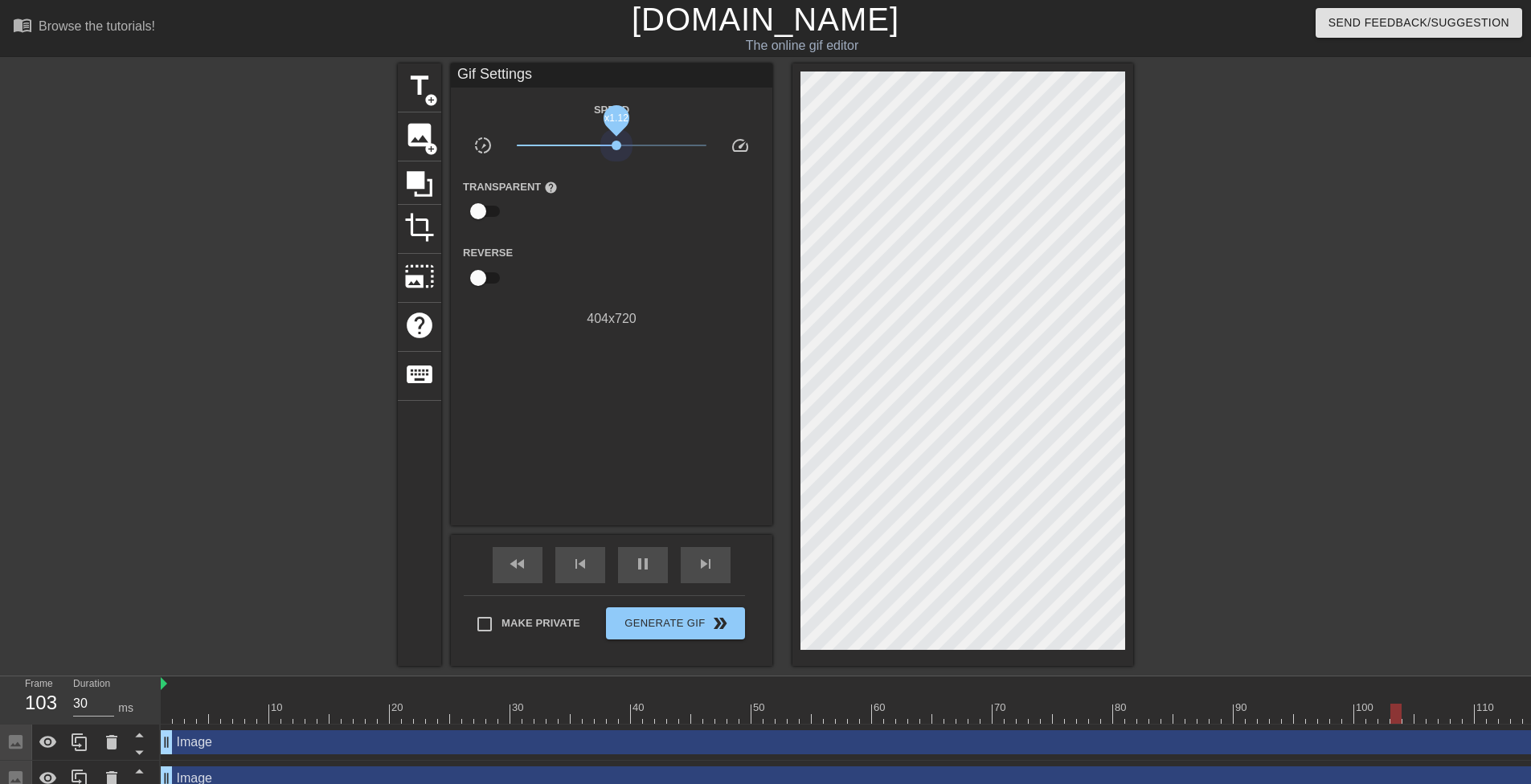
click at [616, 175] on div "Speed slow_motion_video x1.12 speed Transparent help Reverse 404 x 720" at bounding box center [611, 215] width 298 height 229
click at [577, 147] on span "x0.432" at bounding box center [612, 146] width 190 height 20
click at [602, 147] on span "x0.432" at bounding box center [612, 146] width 190 height 20
click at [615, 147] on span "x1.08" at bounding box center [612, 146] width 190 height 20
drag, startPoint x: 614, startPoint y: 148, endPoint x: 626, endPoint y: 156, distance: 14.4
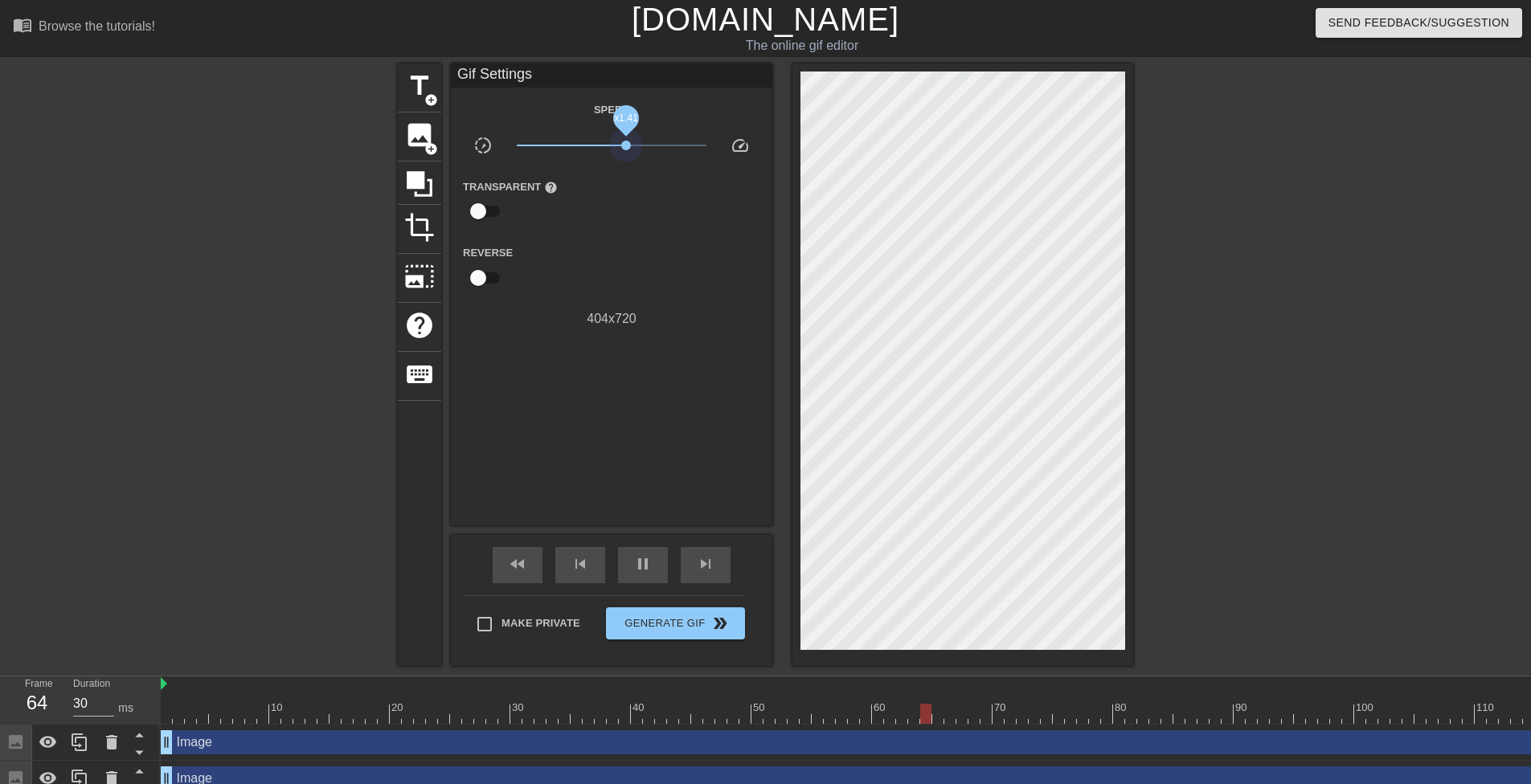
click at [626, 156] on div "x1.41" at bounding box center [612, 148] width 215 height 25
type input "30"
click at [653, 614] on span "Generate Gif double_arrow" at bounding box center [675, 623] width 126 height 20
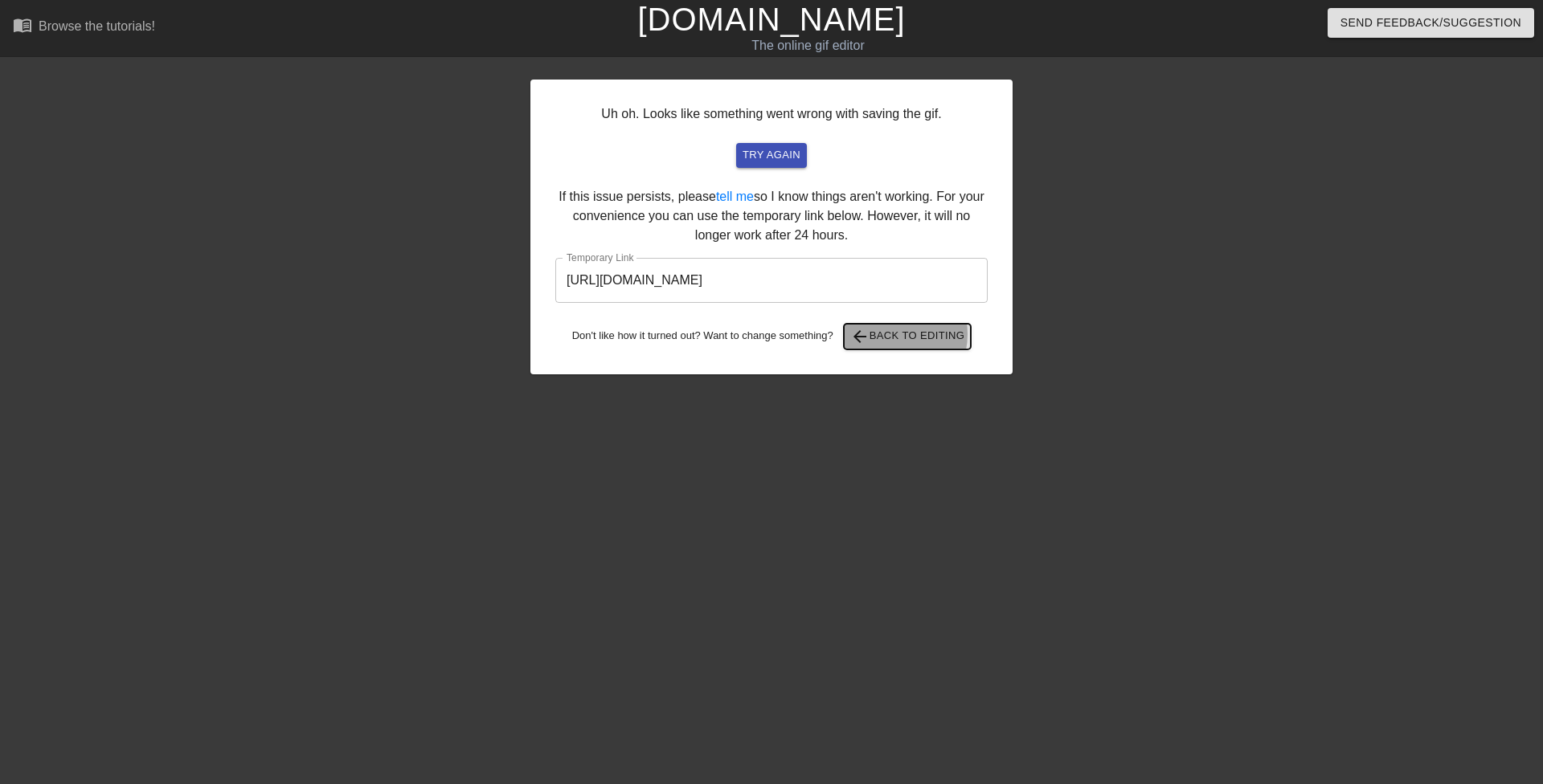
click at [892, 334] on span "arrow_back Back to Editing" at bounding box center [908, 337] width 115 height 20
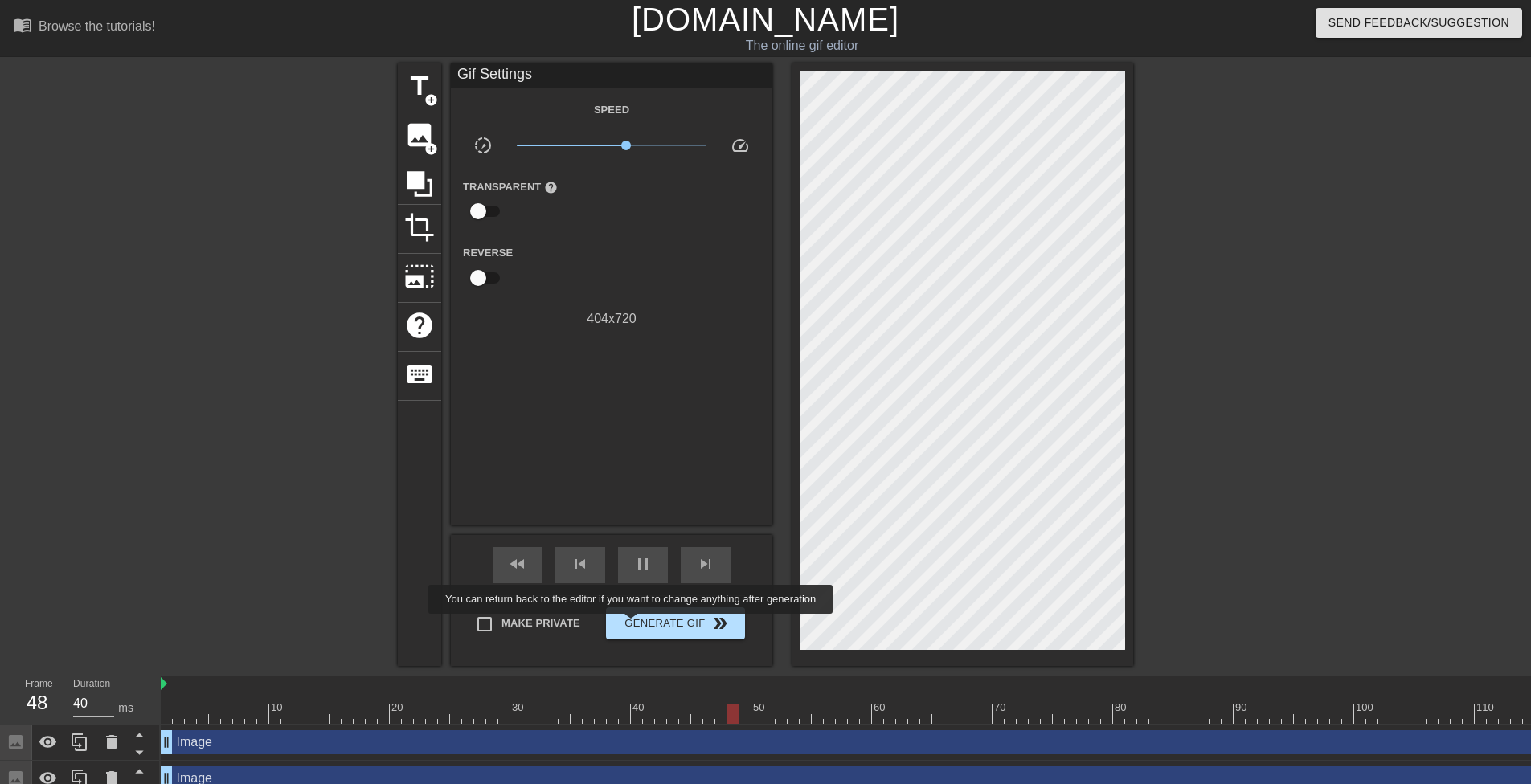
type input "30"
click at [635, 625] on span "Generate Gif double_arrow" at bounding box center [675, 623] width 126 height 20
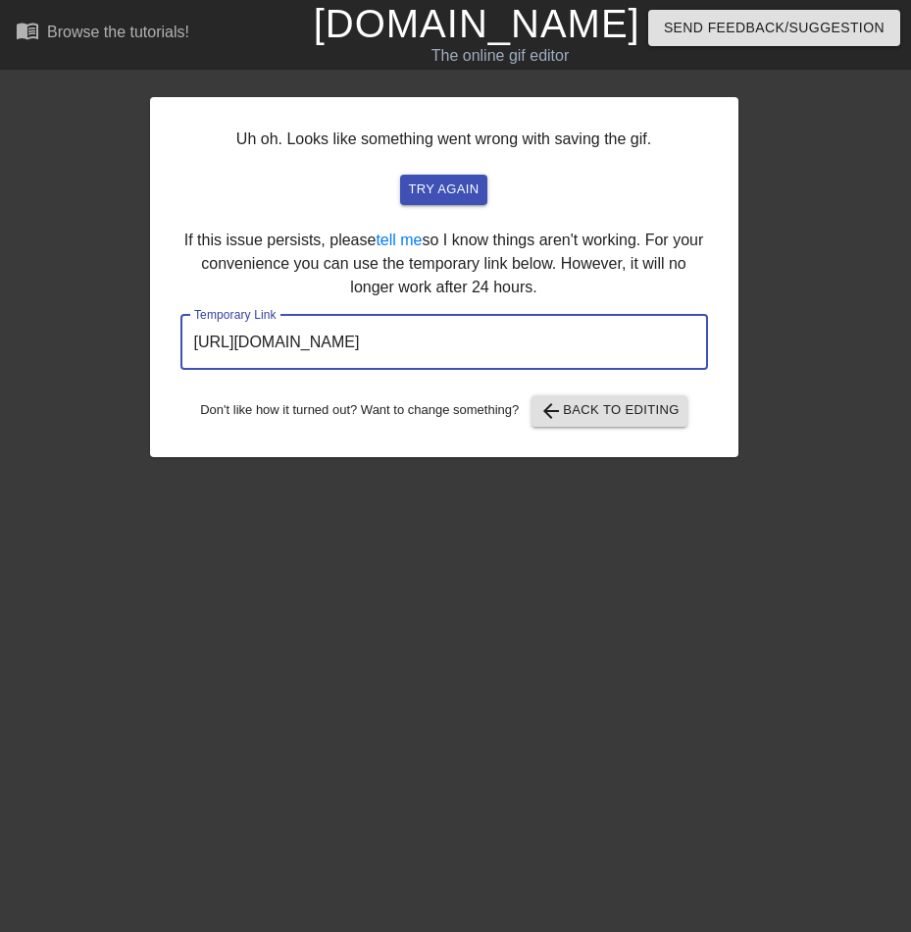
drag, startPoint x: 614, startPoint y: 343, endPoint x: 128, endPoint y: 443, distance: 496.7
click at [138, 440] on div "Uh oh. Looks like something went wrong with saving the gif. try again If this i…" at bounding box center [455, 267] width 911 height 380
